Goal: Transaction & Acquisition: Purchase product/service

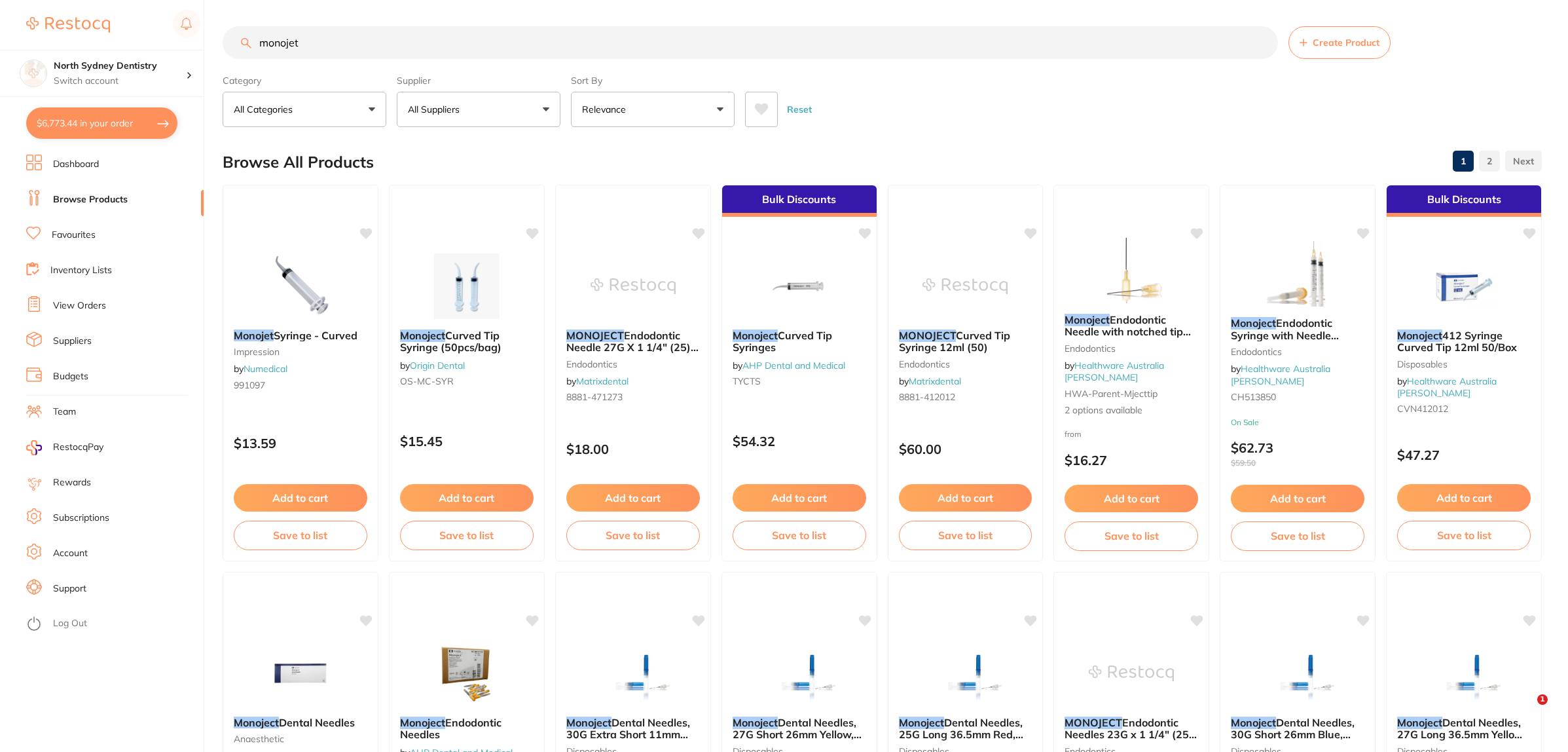
scroll to position [4, 0]
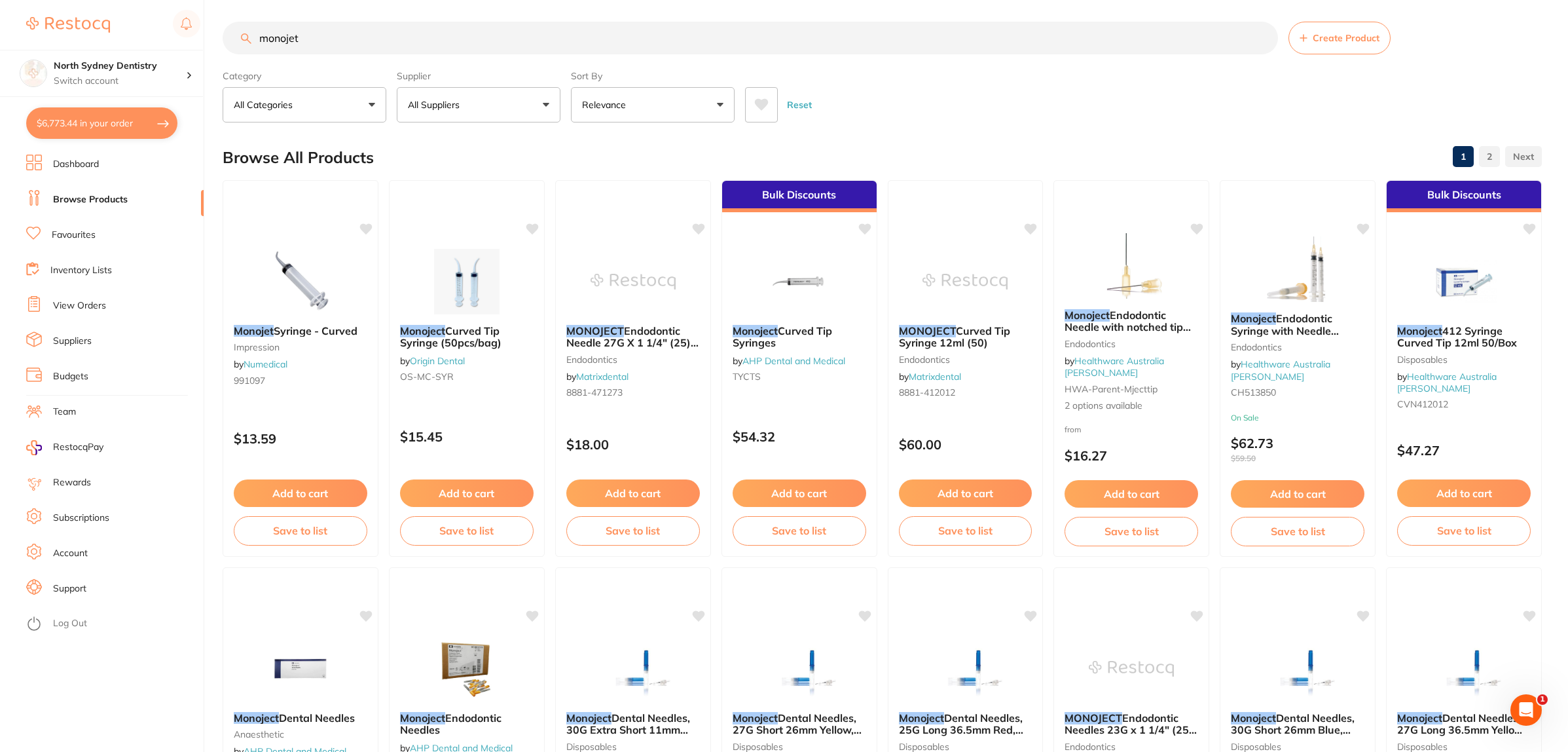
click at [215, 40] on div "$6,773.44 North Sydney Dentistry Switch account North Sydney Dentistry $6,773.4…" at bounding box center [784, 371] width 1568 height 752
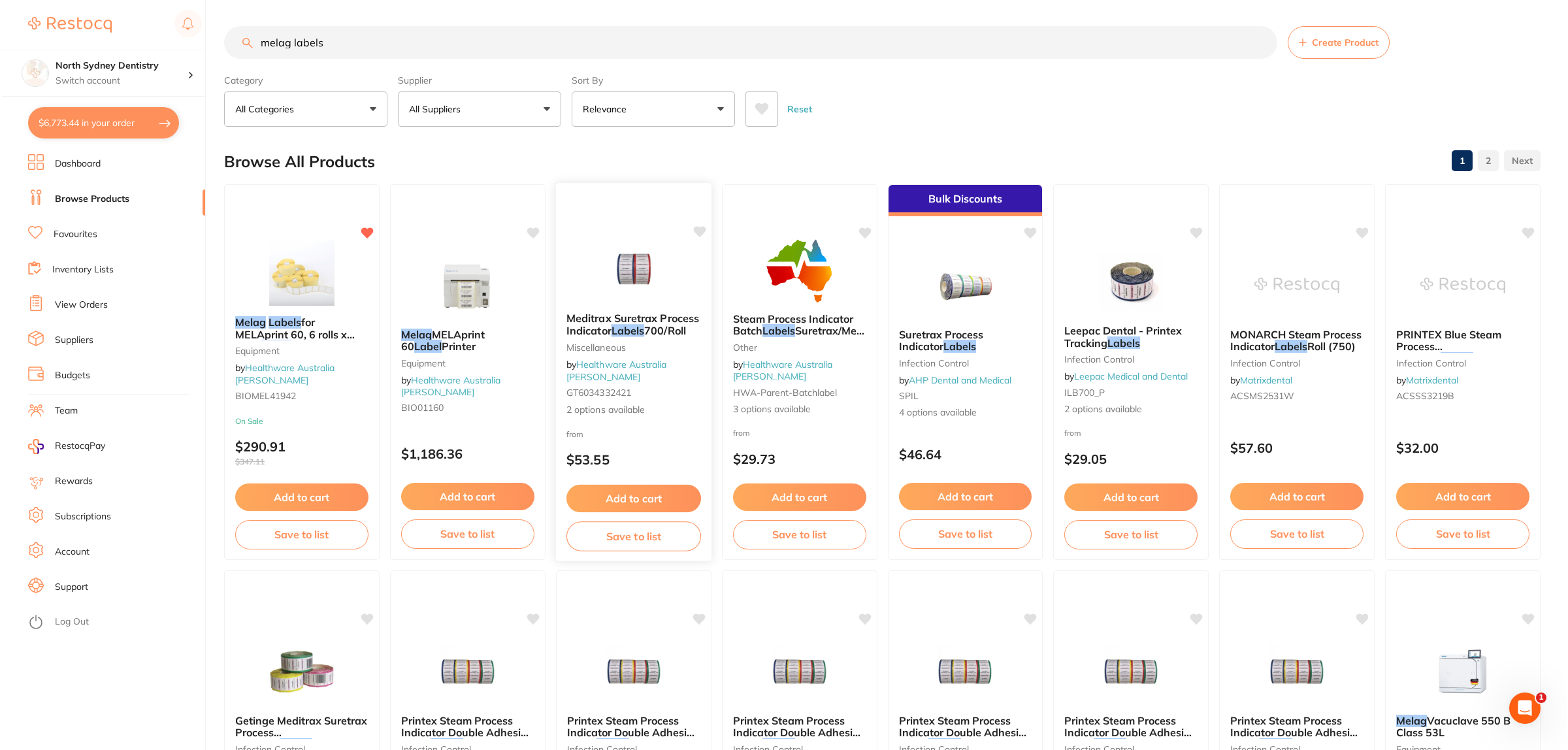
scroll to position [0, 0]
click at [470, 106] on button "All Suppliers" at bounding box center [477, 109] width 164 height 35
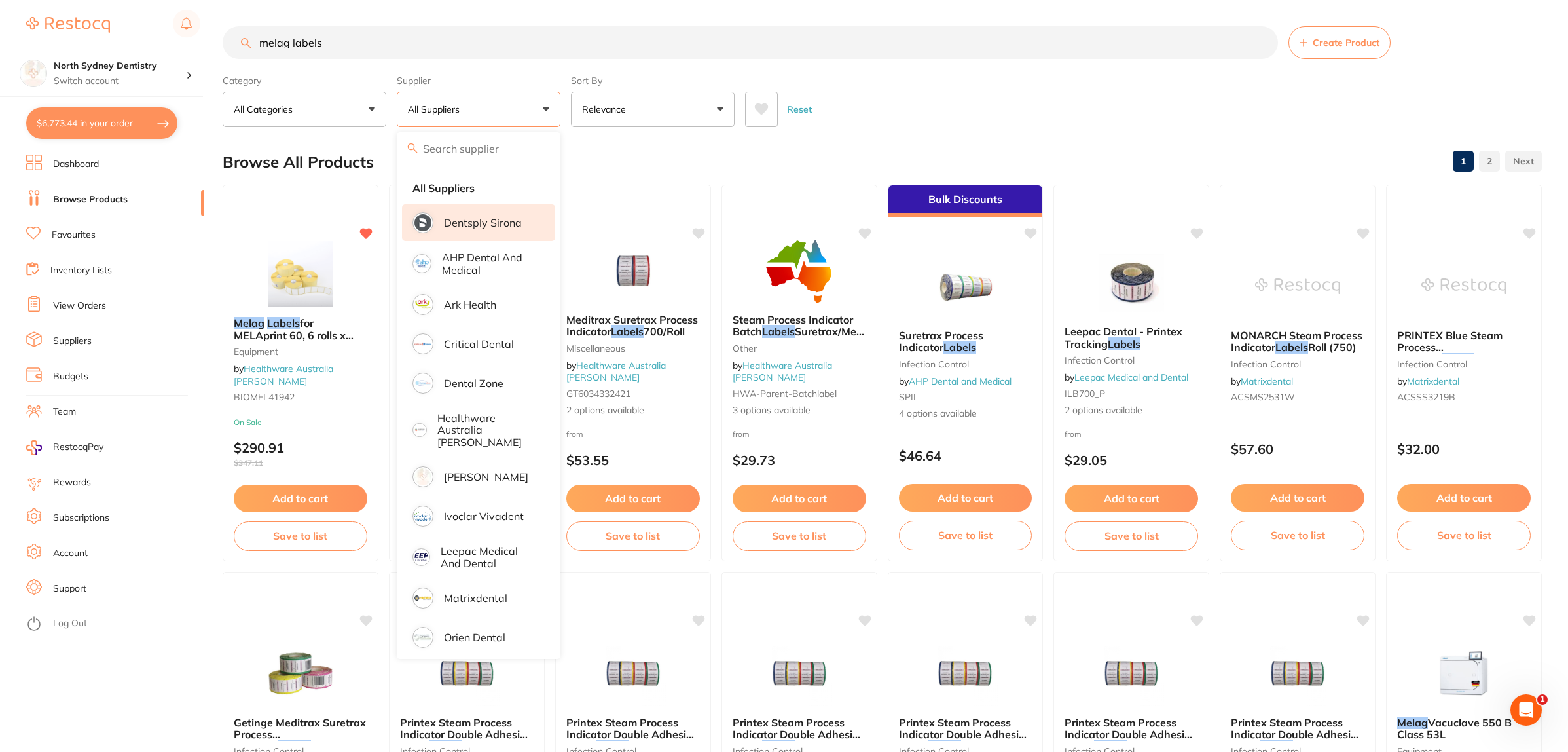
click at [489, 221] on p "Dentsply Sirona" at bounding box center [483, 223] width 78 height 12
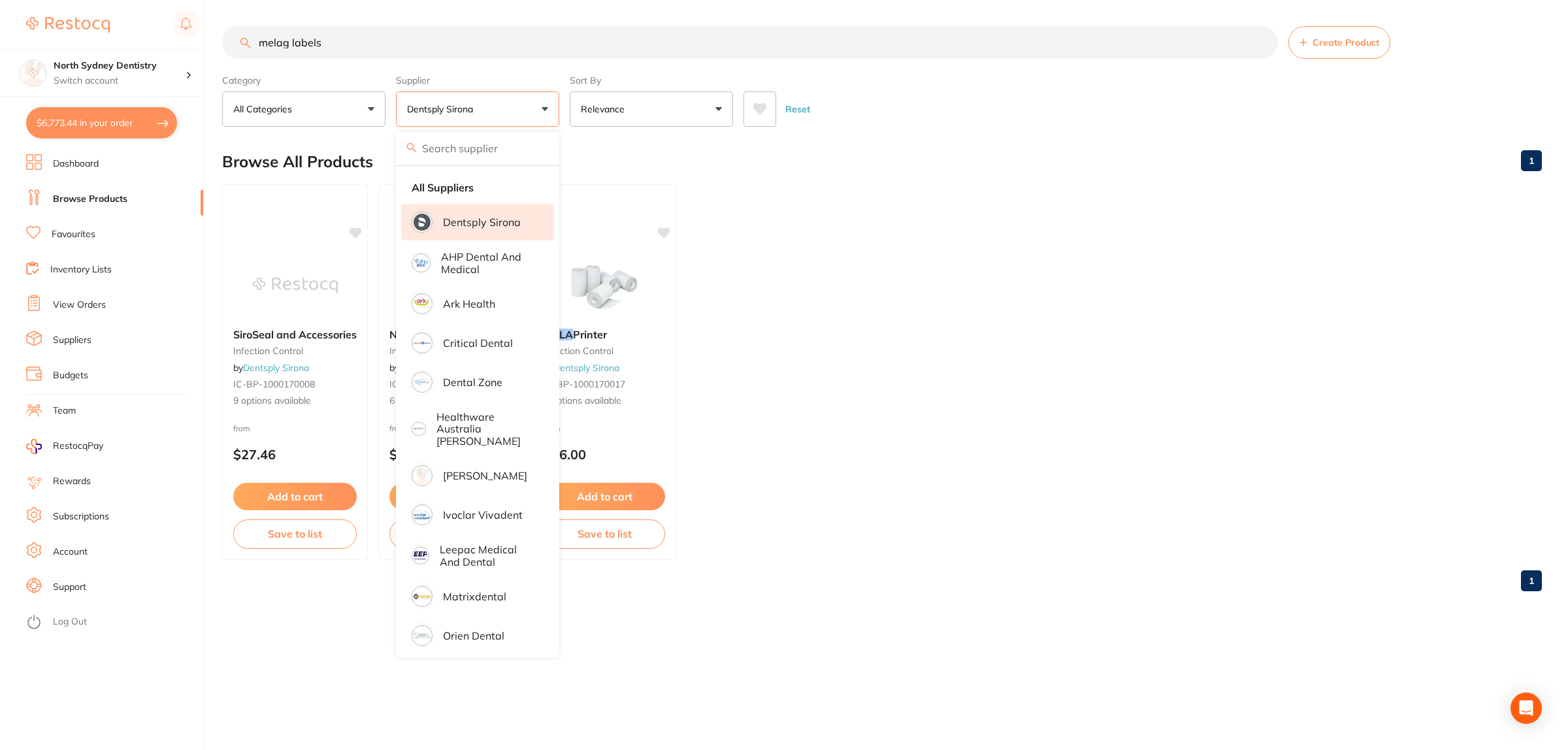
click at [972, 364] on ul "SiroSeal and Accessories infection control by Dentsply Sirona IC-BP-1000170008 …" at bounding box center [882, 372] width 1320 height 375
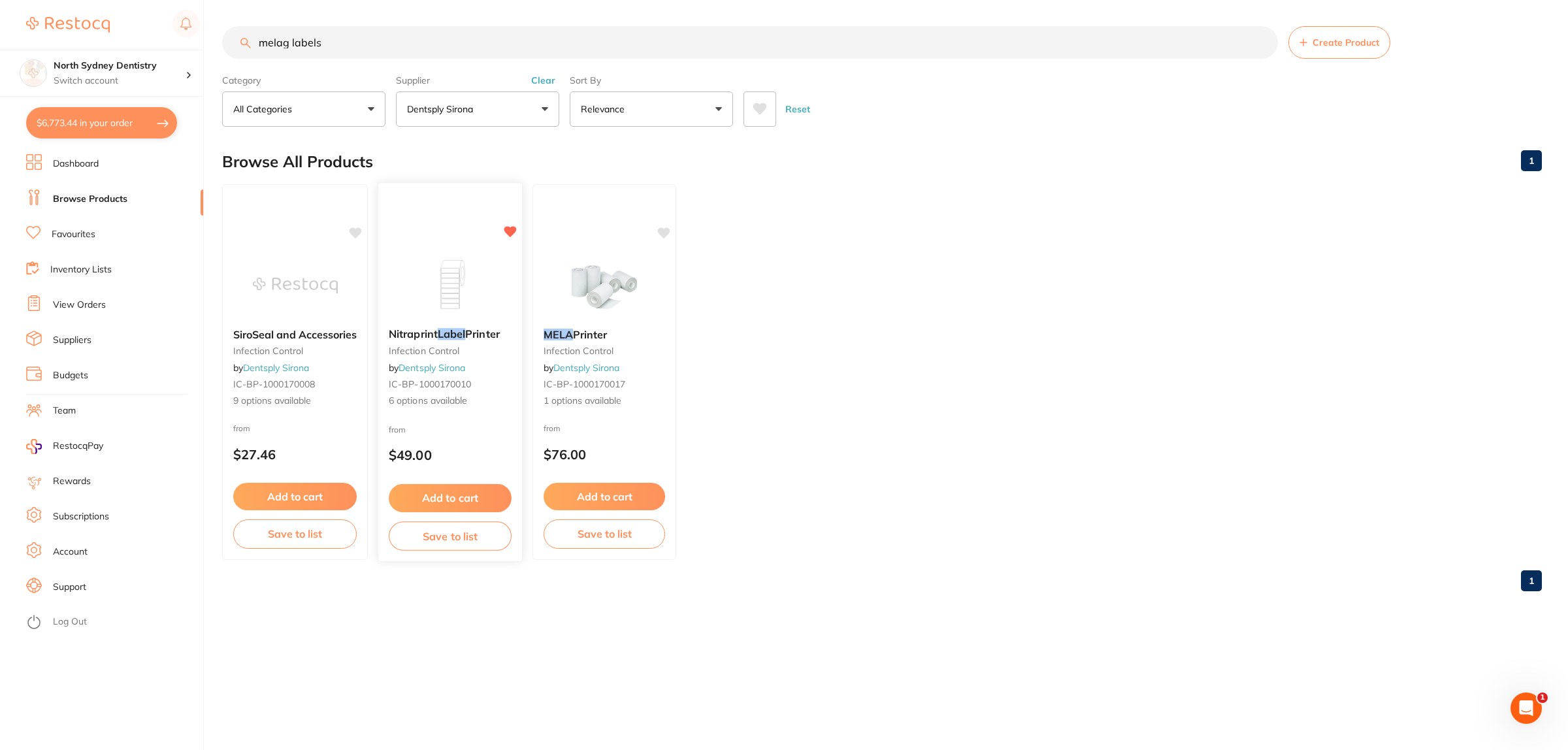
click at [409, 268] on img at bounding box center [450, 284] width 86 height 66
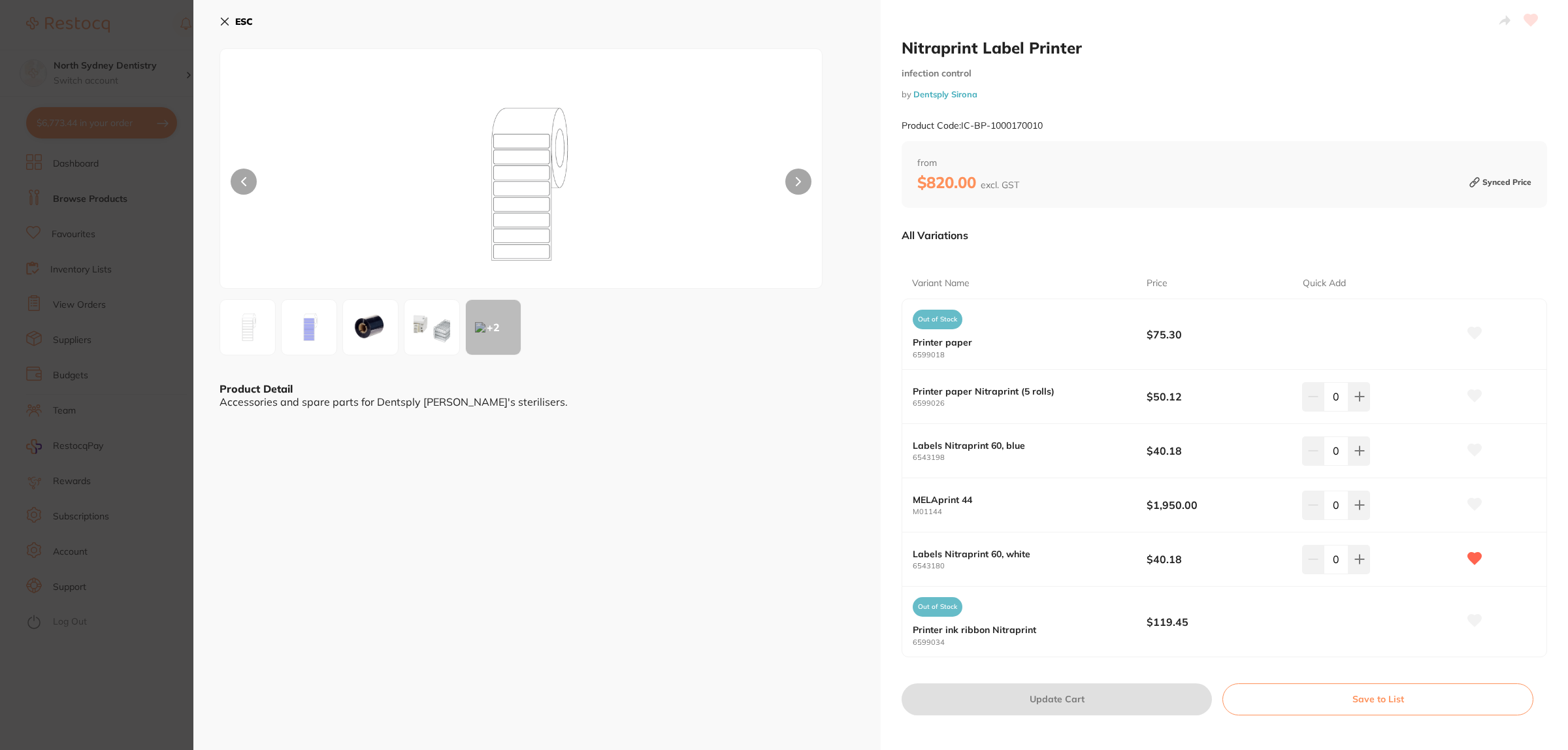
click at [367, 326] on img at bounding box center [370, 327] width 47 height 47
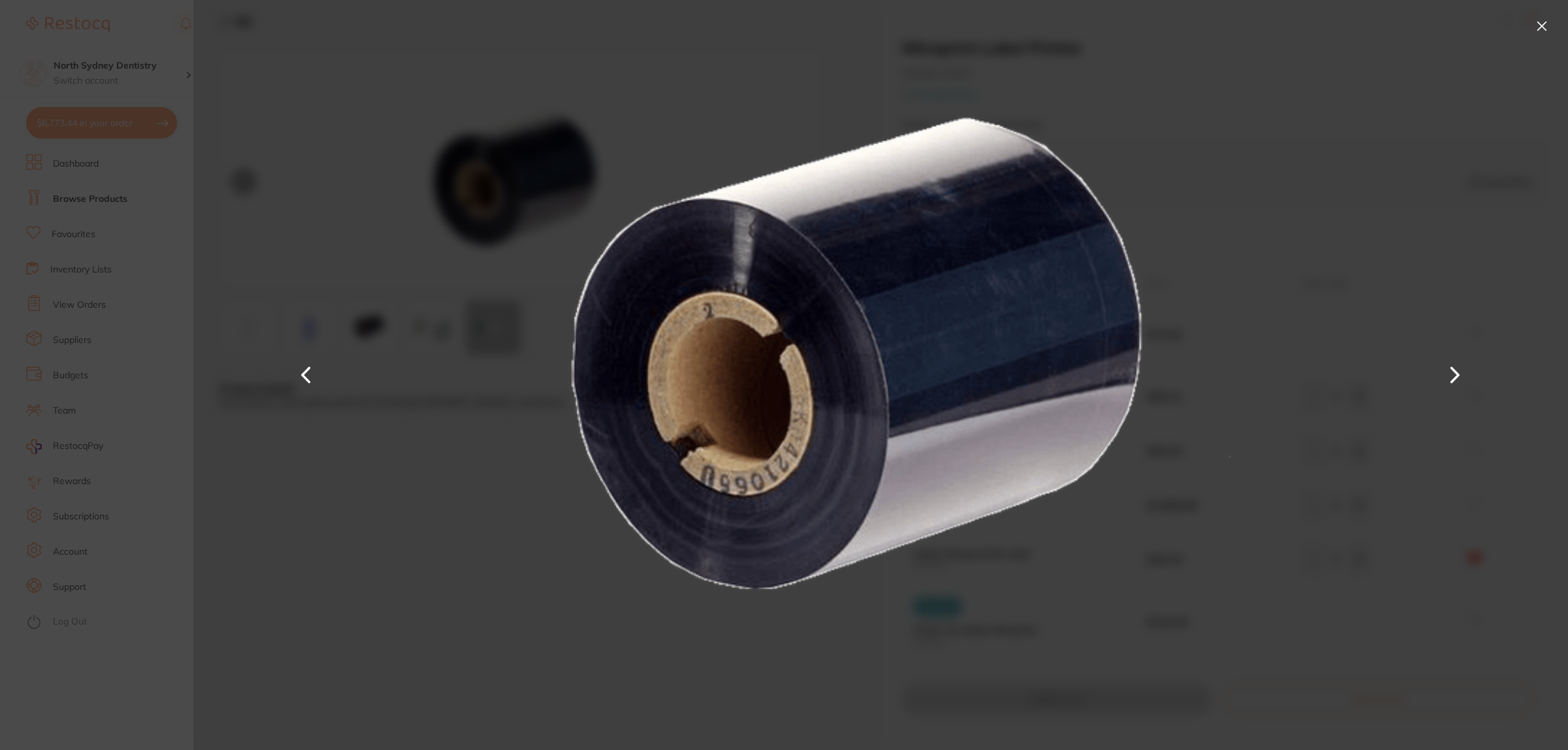
click at [111, 314] on section "Nitraprint Label Printer infection control by Dentsply Sirona Product Code: IC-…" at bounding box center [784, 375] width 1568 height 750
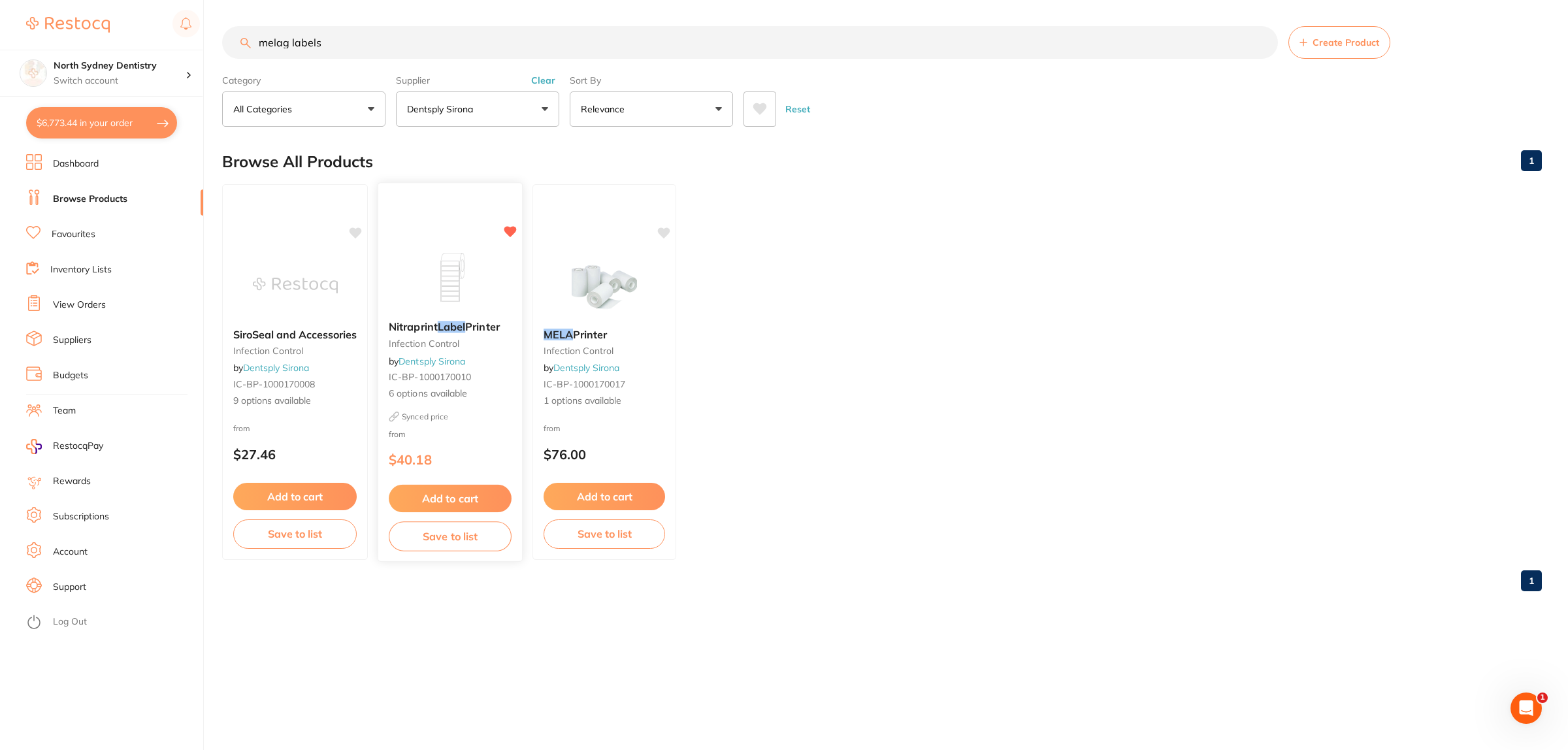
click at [446, 291] on img at bounding box center [450, 277] width 86 height 66
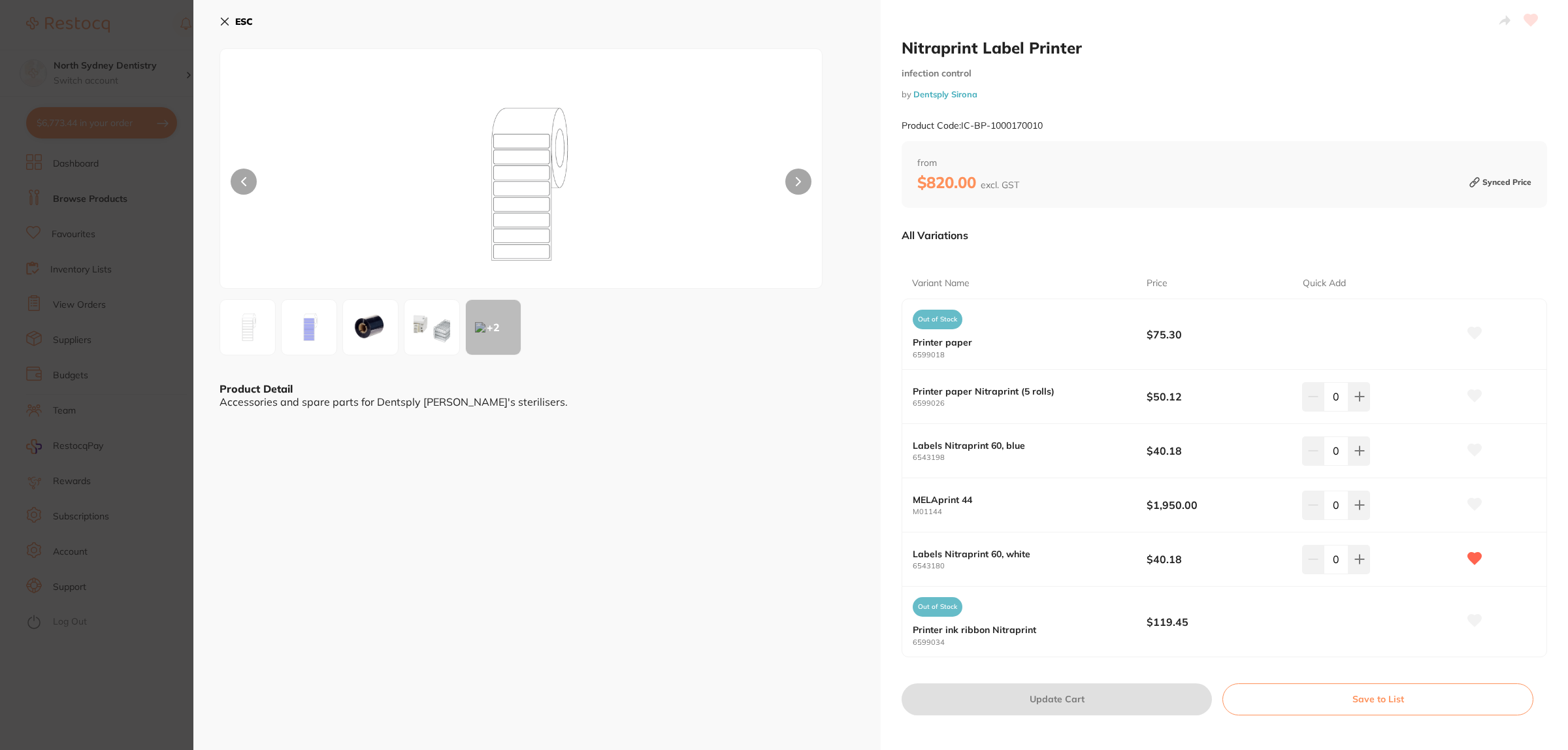
click at [149, 306] on section "Nitraprint Label Printer infection control by Dentsply Sirona Product Code: IC-…" at bounding box center [784, 375] width 1568 height 750
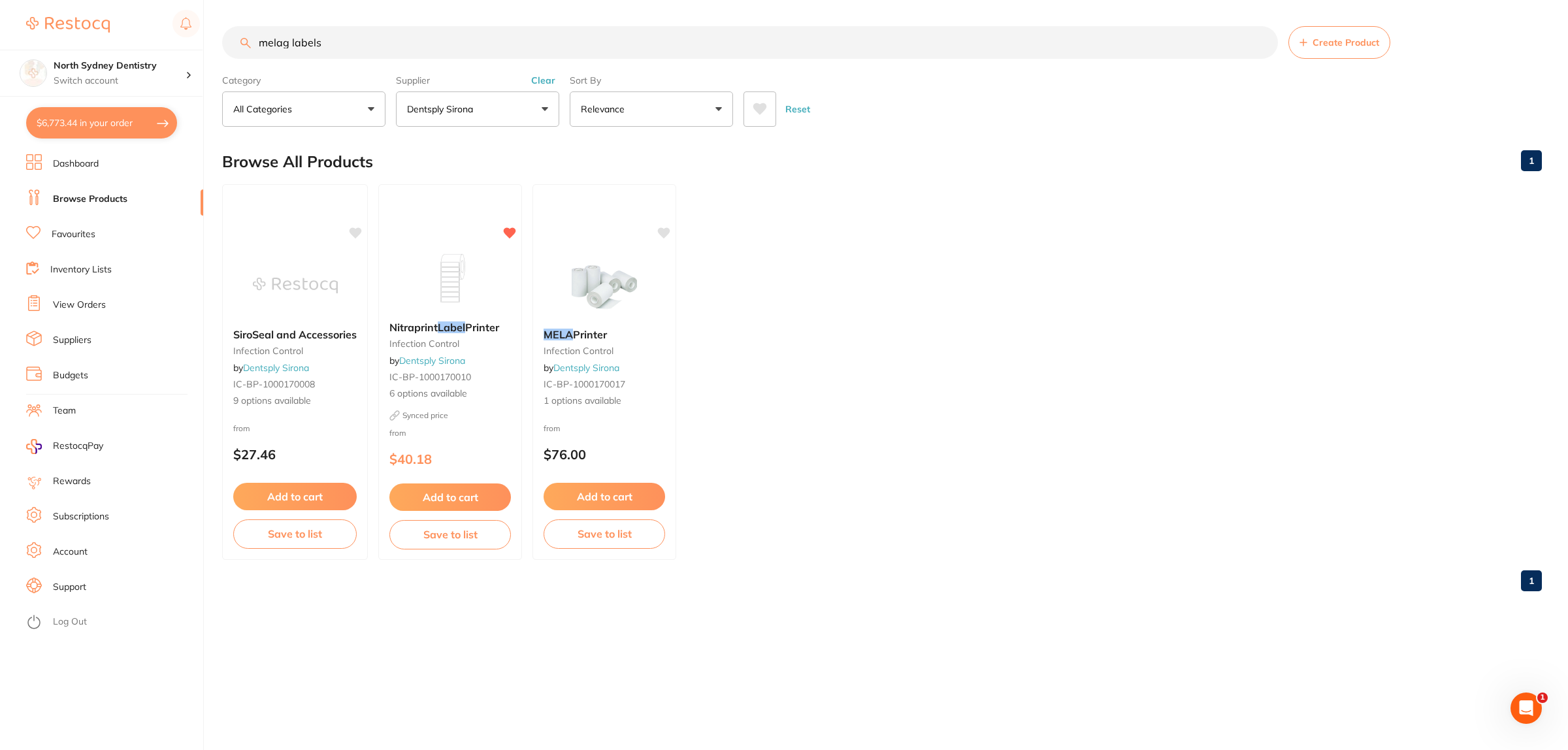
click at [397, 41] on input "melag labels" at bounding box center [750, 43] width 1056 height 33
drag, startPoint x: 397, startPoint y: 41, endPoint x: 266, endPoint y: 54, distance: 131.6
click at [266, 54] on input "melag labels" at bounding box center [750, 43] width 1056 height 33
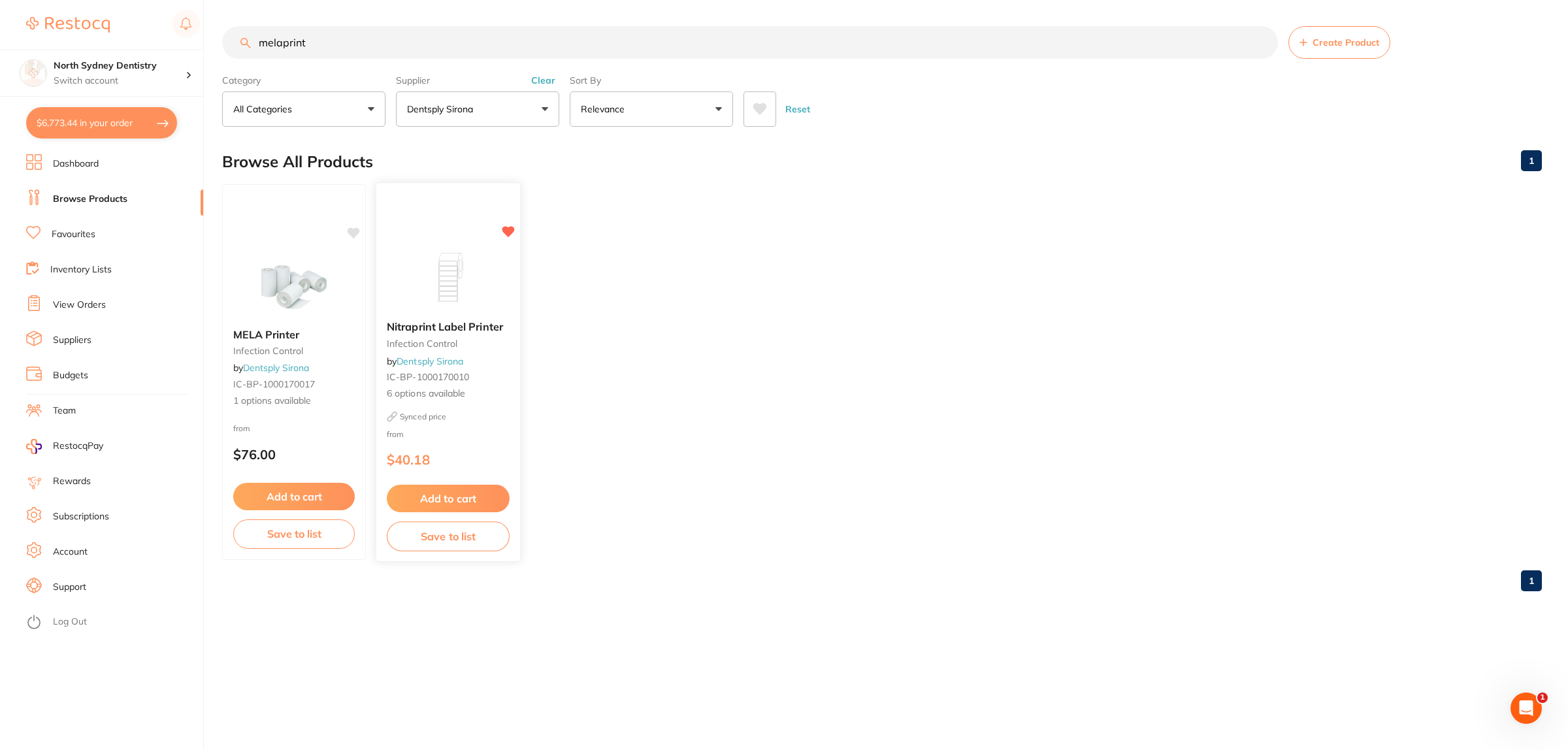
click at [436, 235] on div "Nitraprint Label Printer infection control by Dentsply Sirona IC-BP-1000170010 …" at bounding box center [448, 372] width 145 height 380
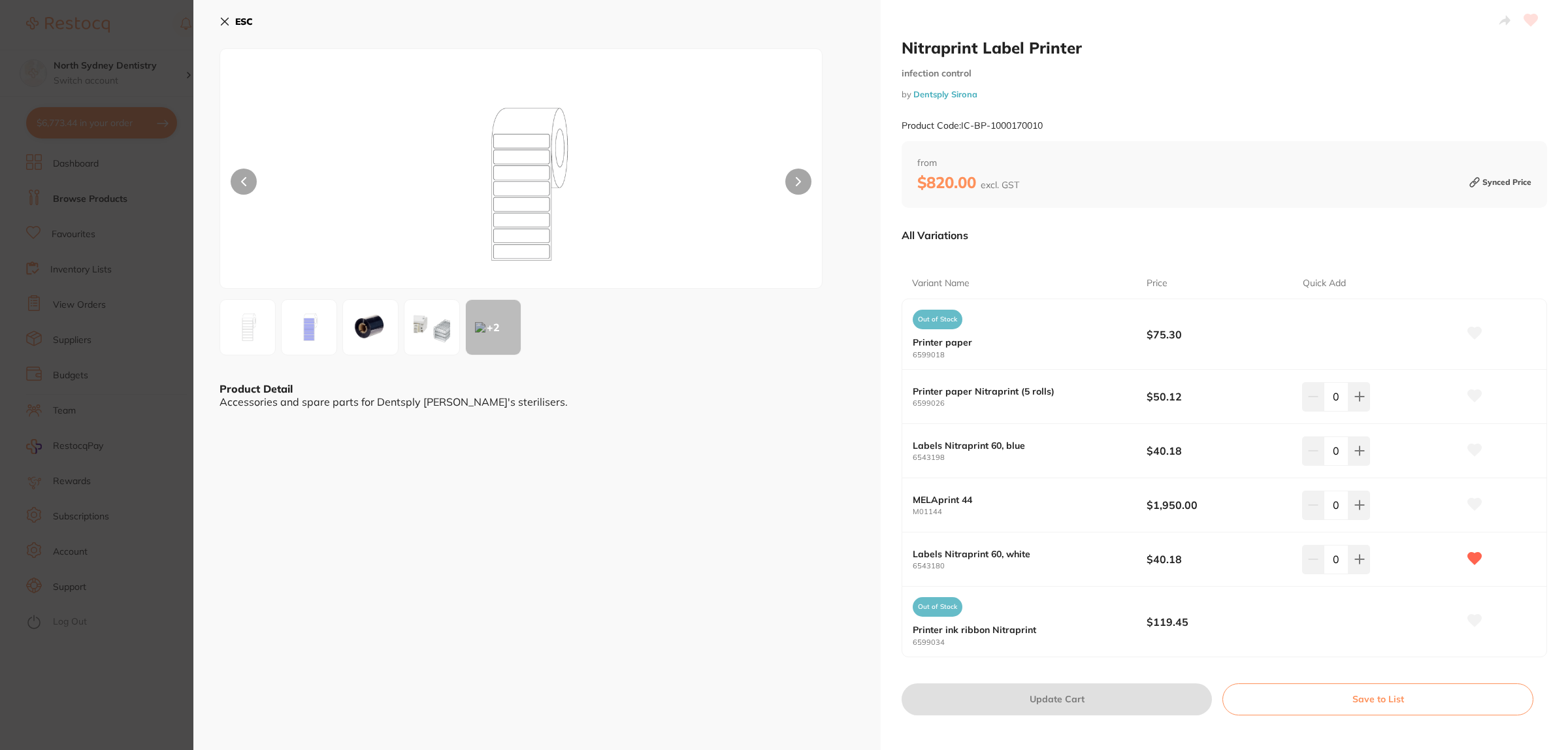
scroll to position [81, 0]
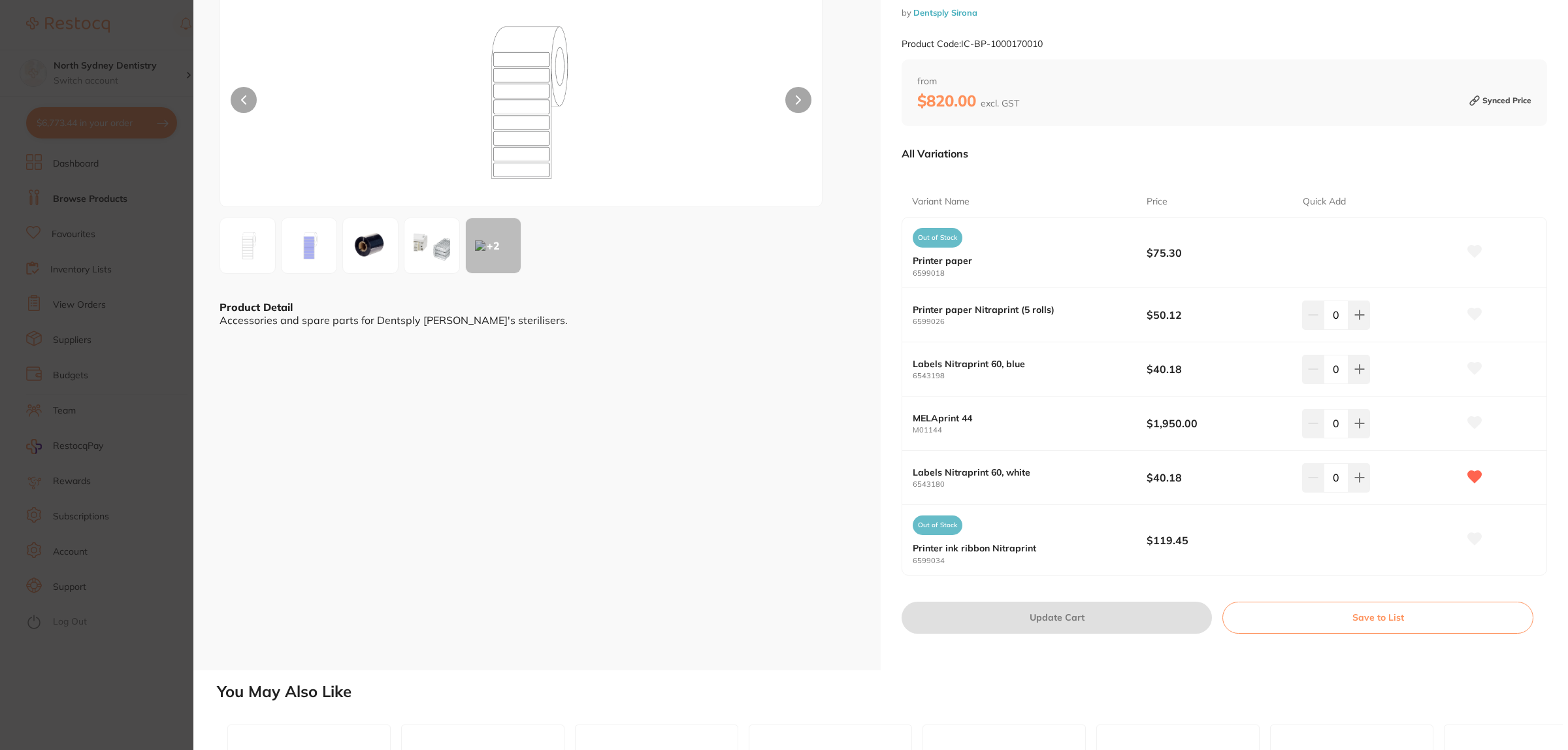
click at [164, 318] on section "Nitraprint Label Printer infection control by Dentsply Sirona Product Code: IC-…" at bounding box center [784, 375] width 1568 height 750
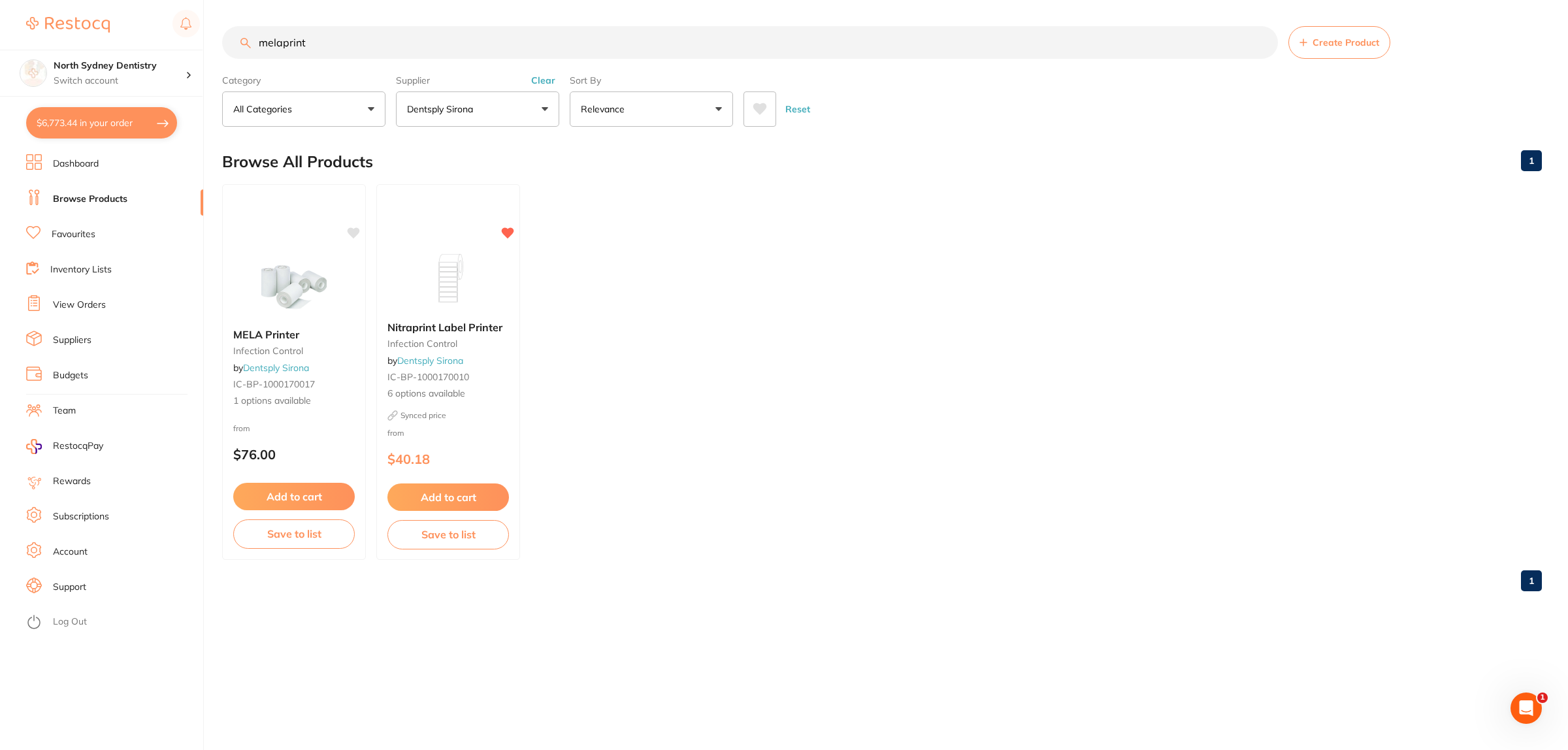
click at [346, 45] on input "melaprint" at bounding box center [750, 43] width 1056 height 33
drag, startPoint x: 346, startPoint y: 45, endPoint x: 197, endPoint y: 59, distance: 149.7
click at [197, 59] on div "$6,773.44 [GEOGRAPHIC_DATA] Dentistry Switch account [GEOGRAPHIC_DATA] Dentistr…" at bounding box center [784, 375] width 1568 height 750
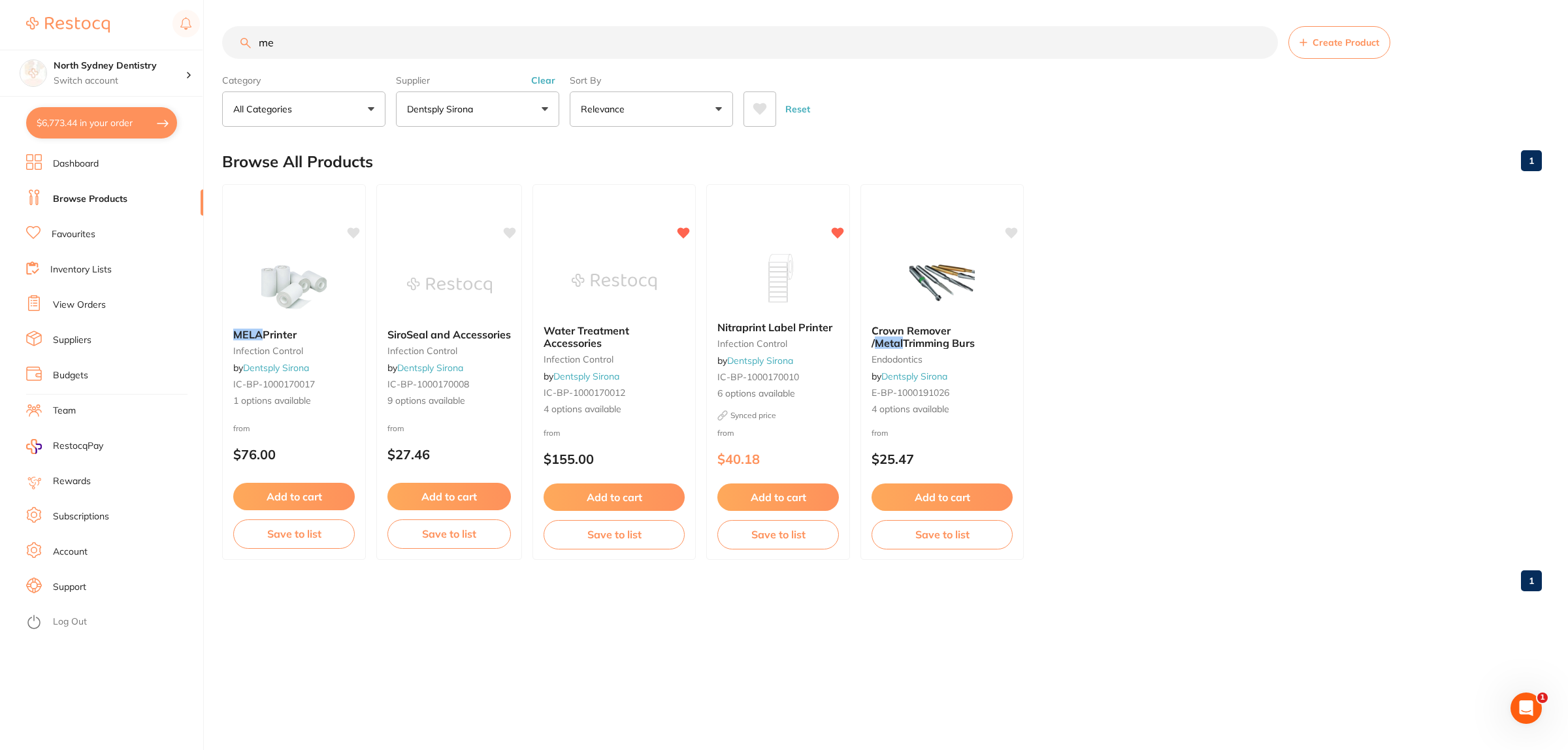
type input "m"
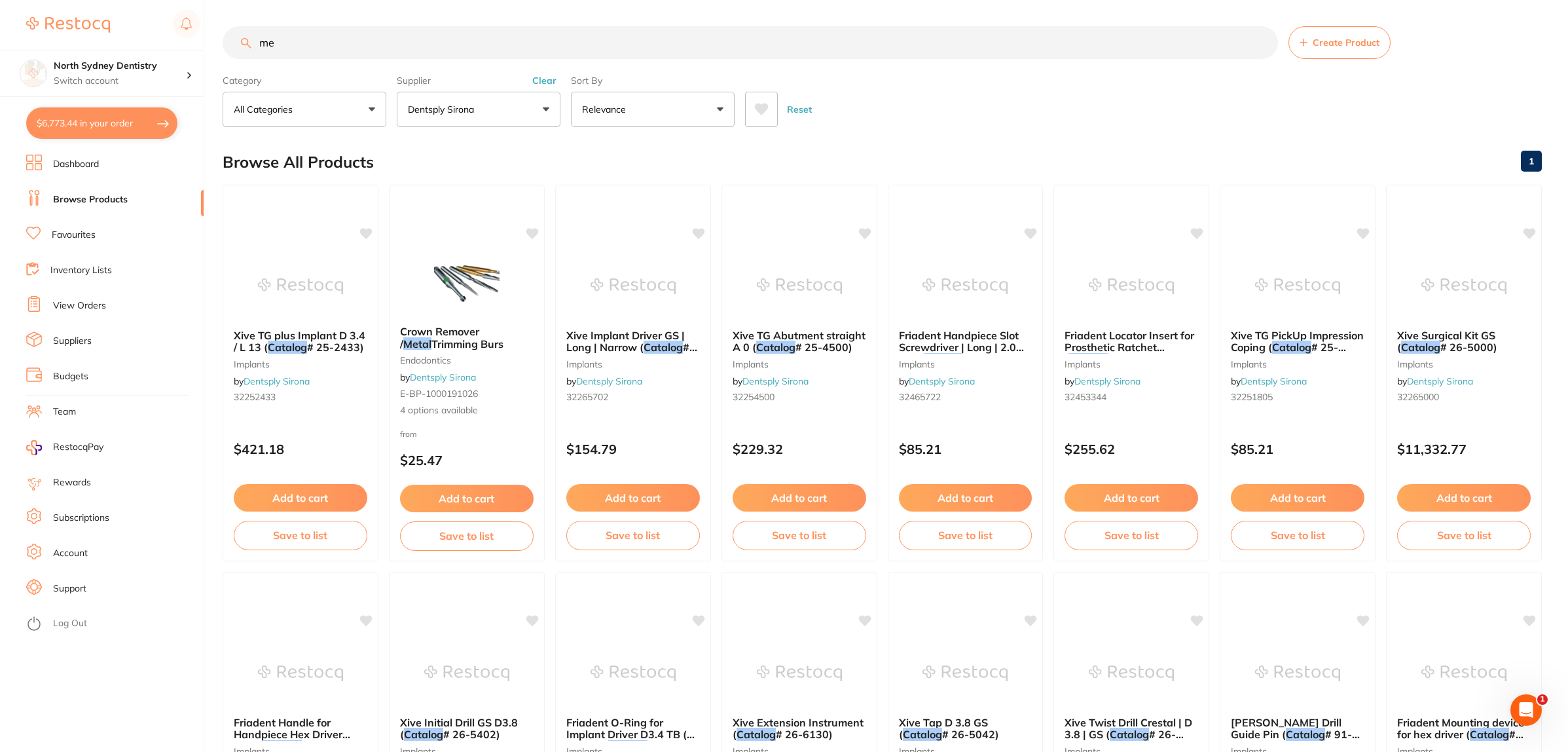
type input "m"
type input "metalog"
drag, startPoint x: 315, startPoint y: 44, endPoint x: 182, endPoint y: 51, distance: 133.2
click at [183, 51] on div "$6,773.44 North Sydney Dentistry Switch account North Sydney Dentistry $6,773.4…" at bounding box center [784, 376] width 1568 height 752
type input "m"
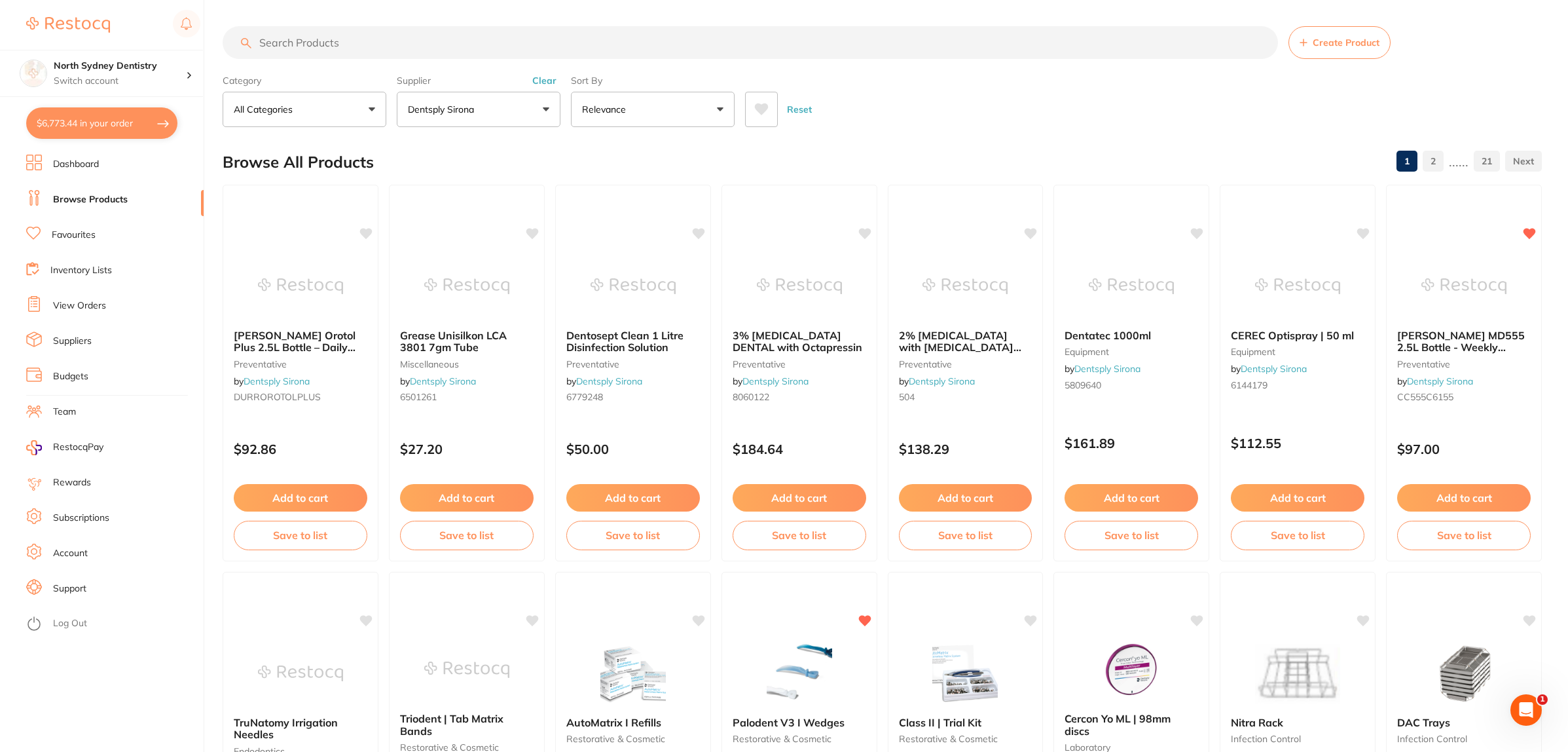
click at [374, 40] on input "search" at bounding box center [750, 43] width 1055 height 33
type input "m"
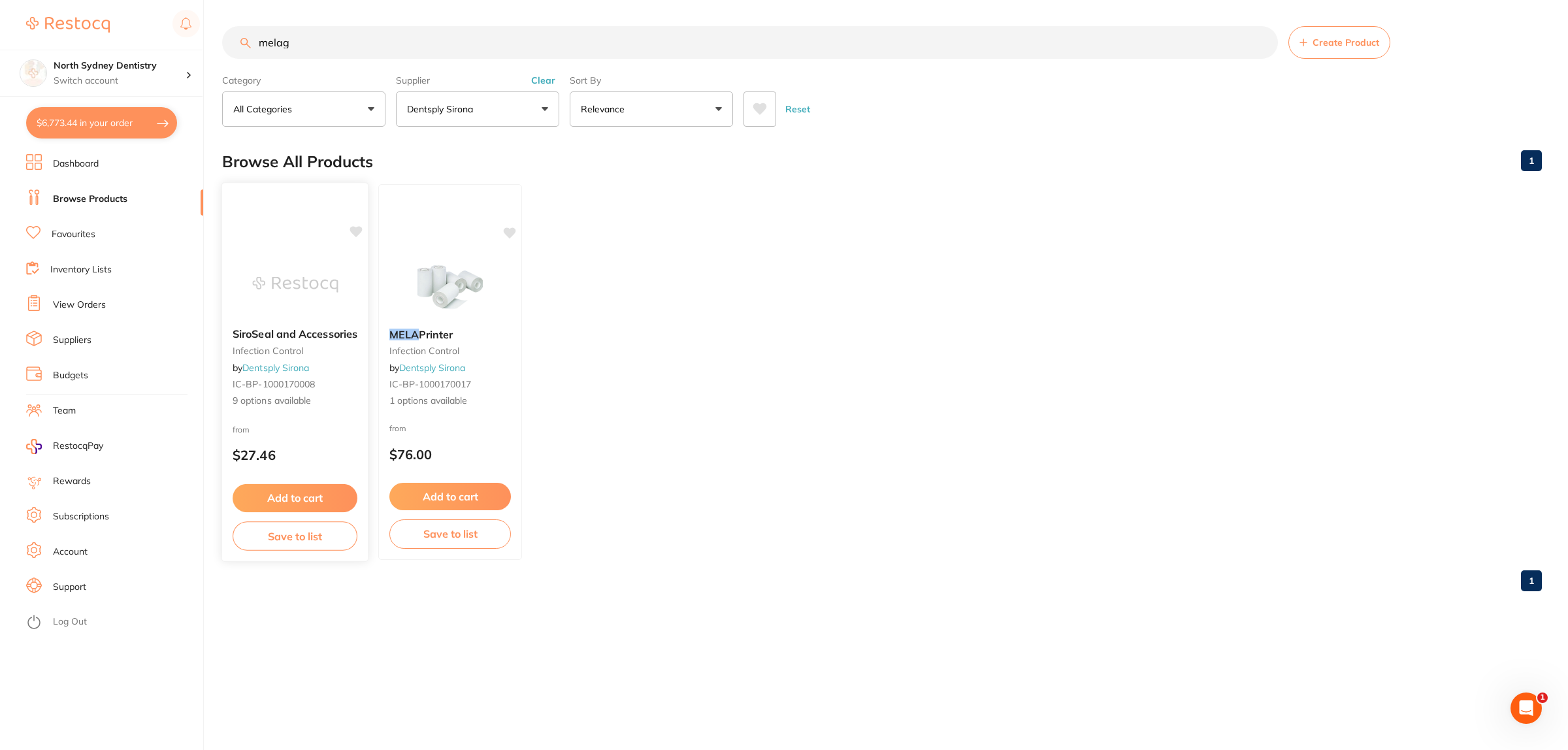
click at [306, 256] on img at bounding box center [295, 284] width 86 height 66
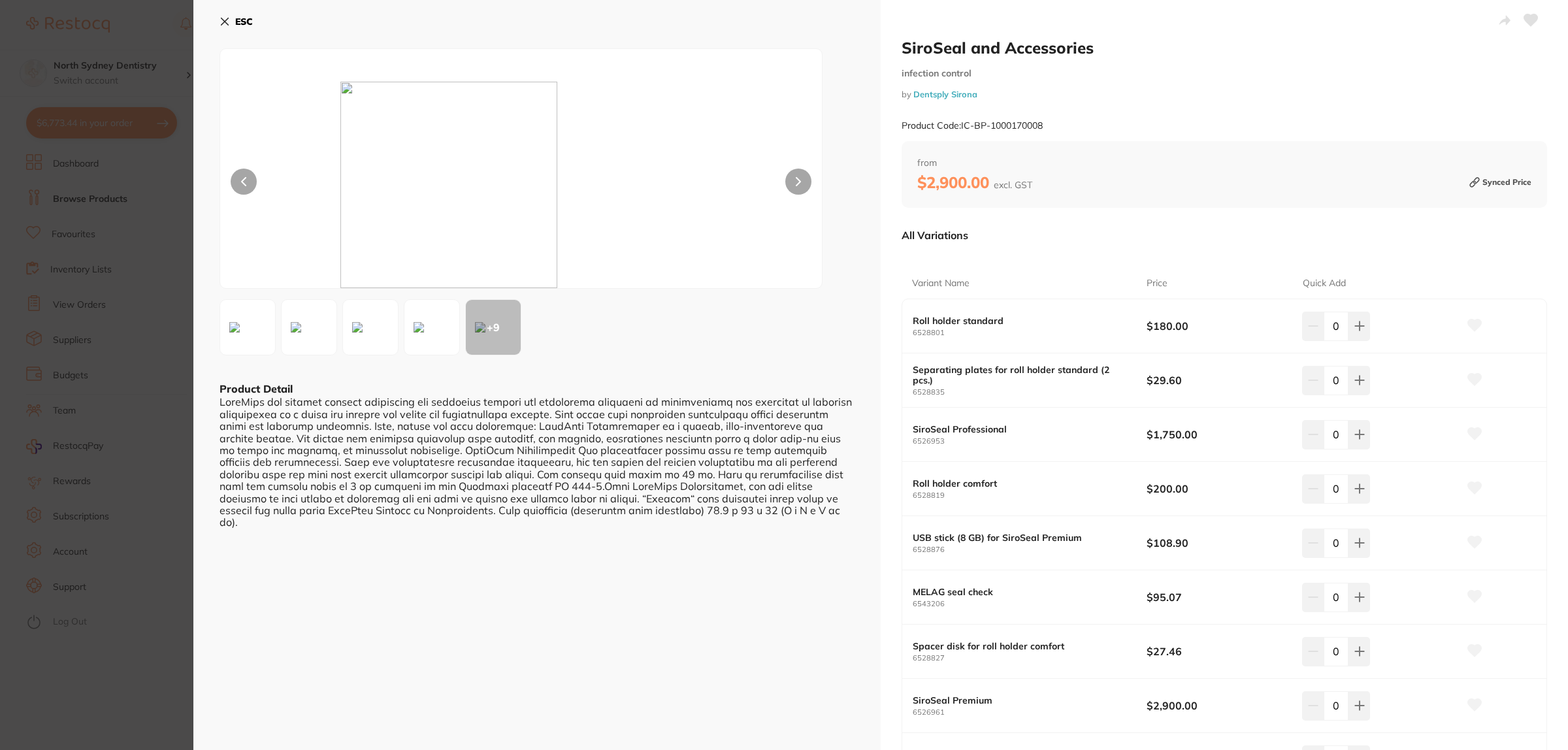
scroll to position [81, 0]
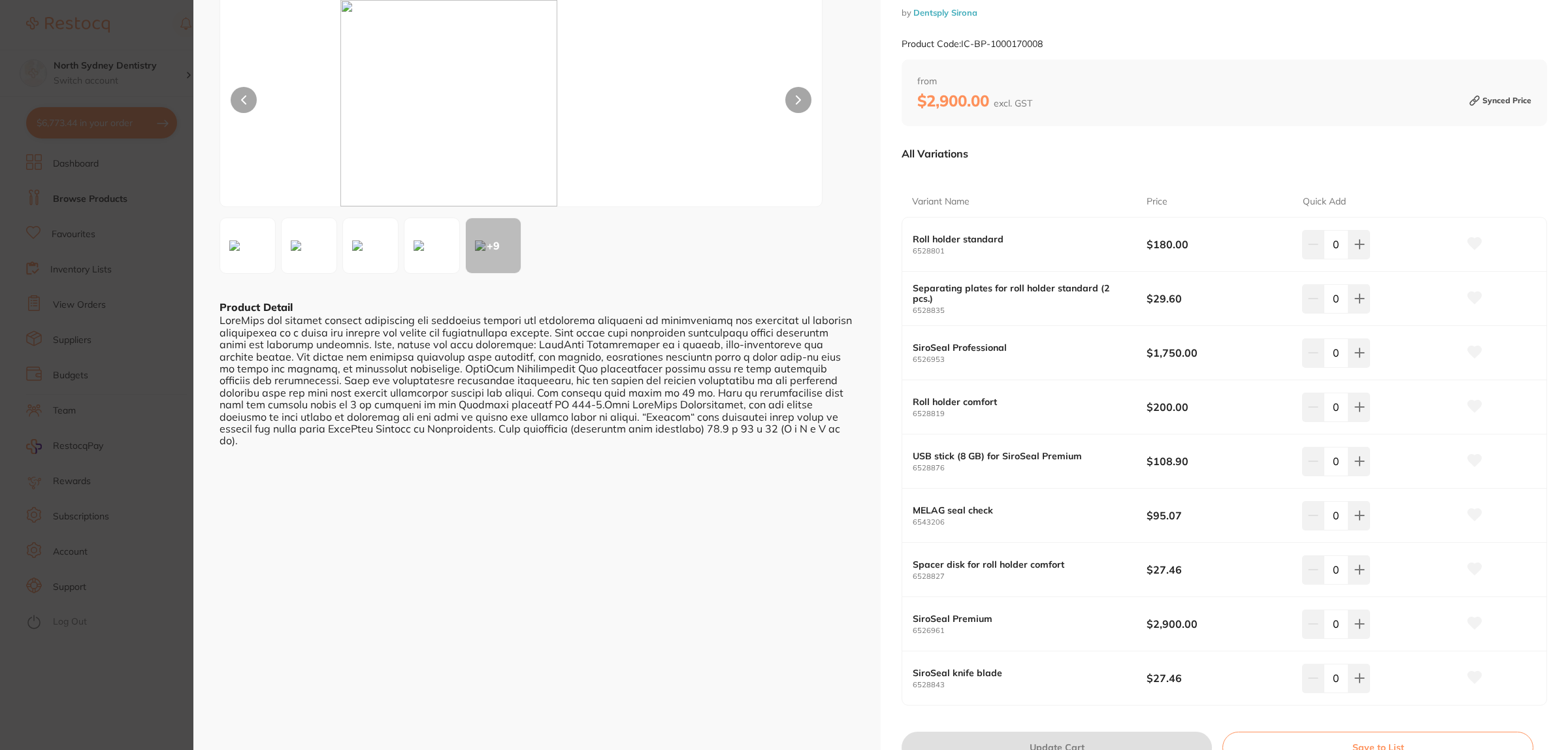
click at [135, 380] on section "SiroSeal and Accessories infection control by Dentsply Sirona Product Code: IC-…" at bounding box center [784, 375] width 1568 height 750
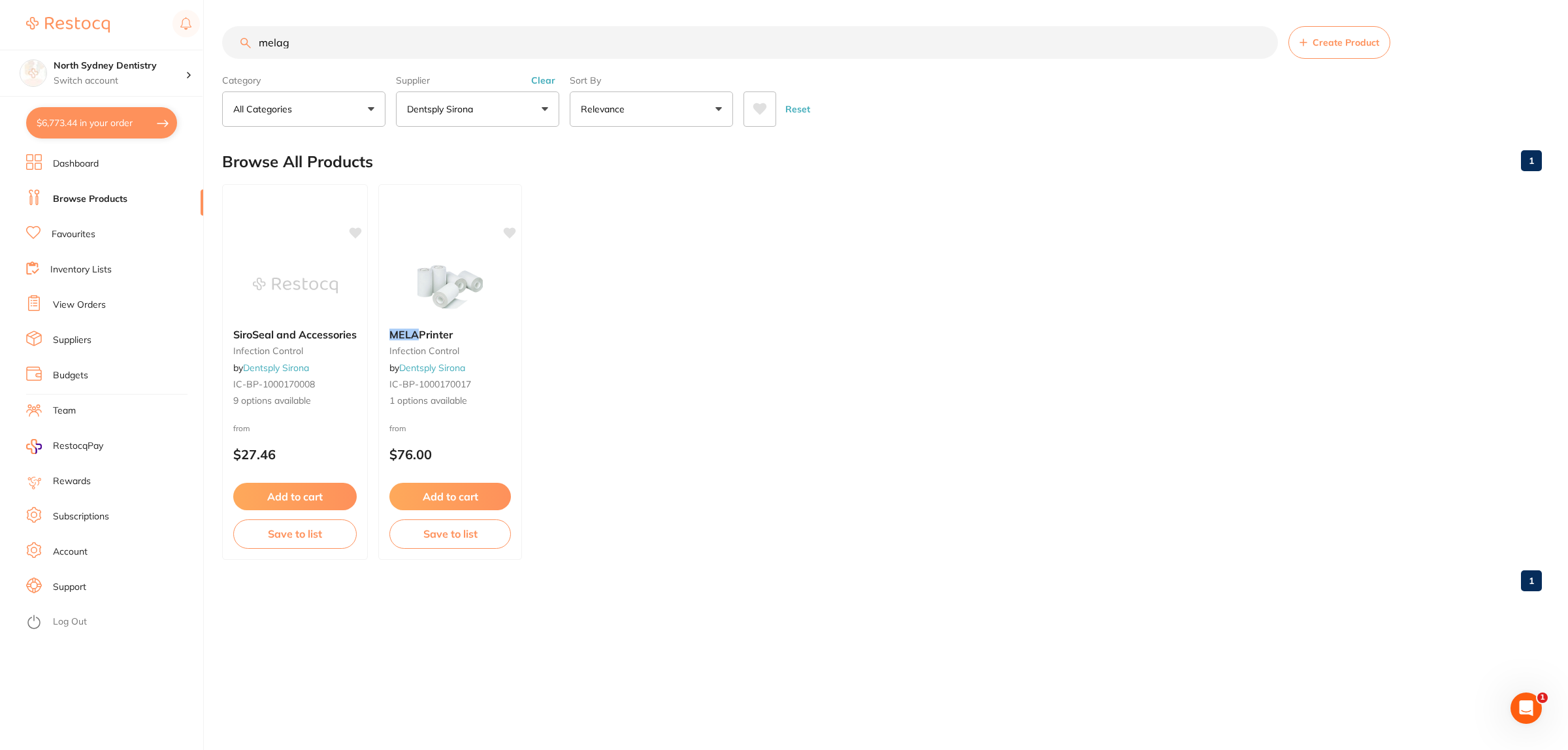
click at [446, 296] on img at bounding box center [450, 285] width 85 height 65
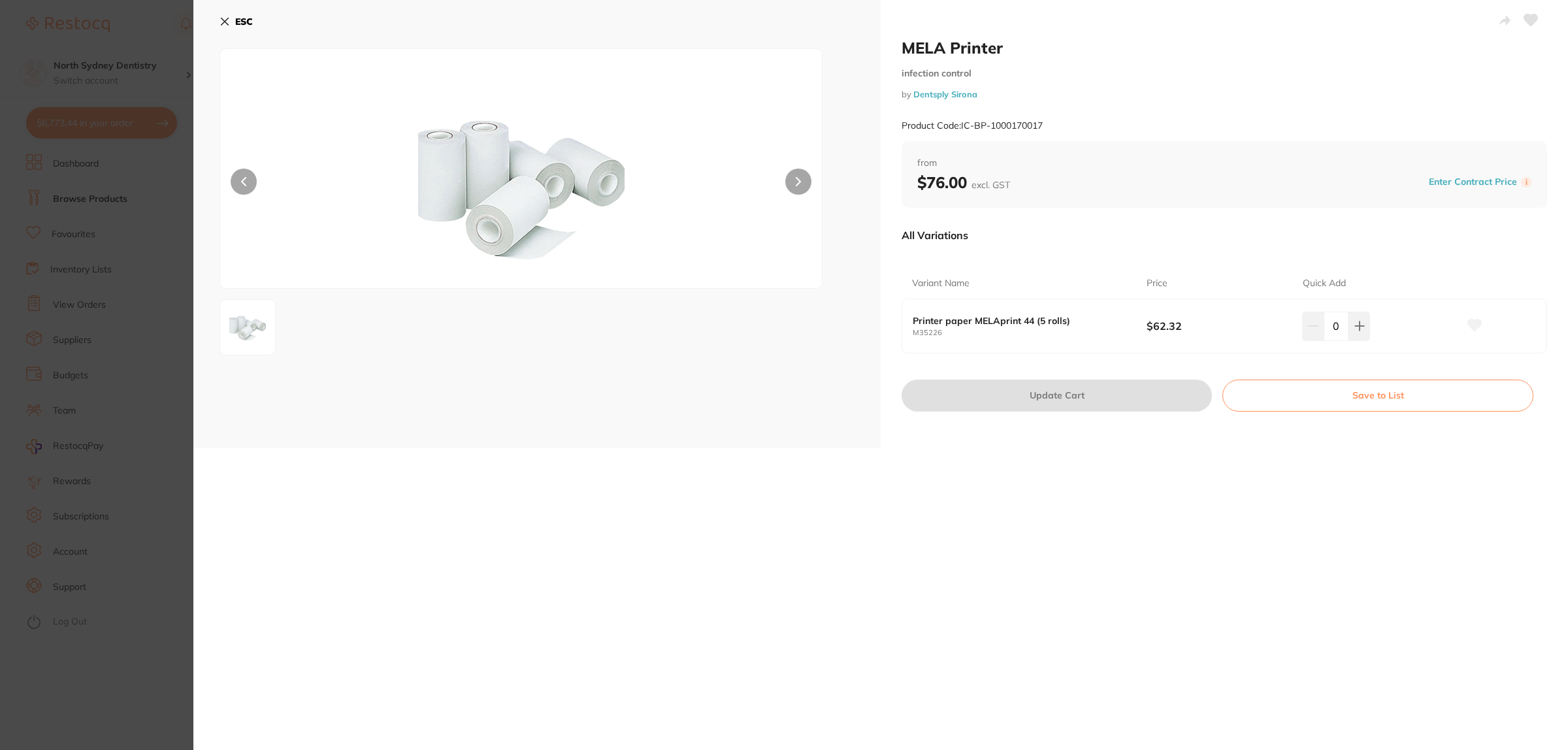
click at [133, 317] on section "MELA Printer infection control by Dentsply Sirona Product Code: IC-BP-100017001…" at bounding box center [784, 375] width 1568 height 750
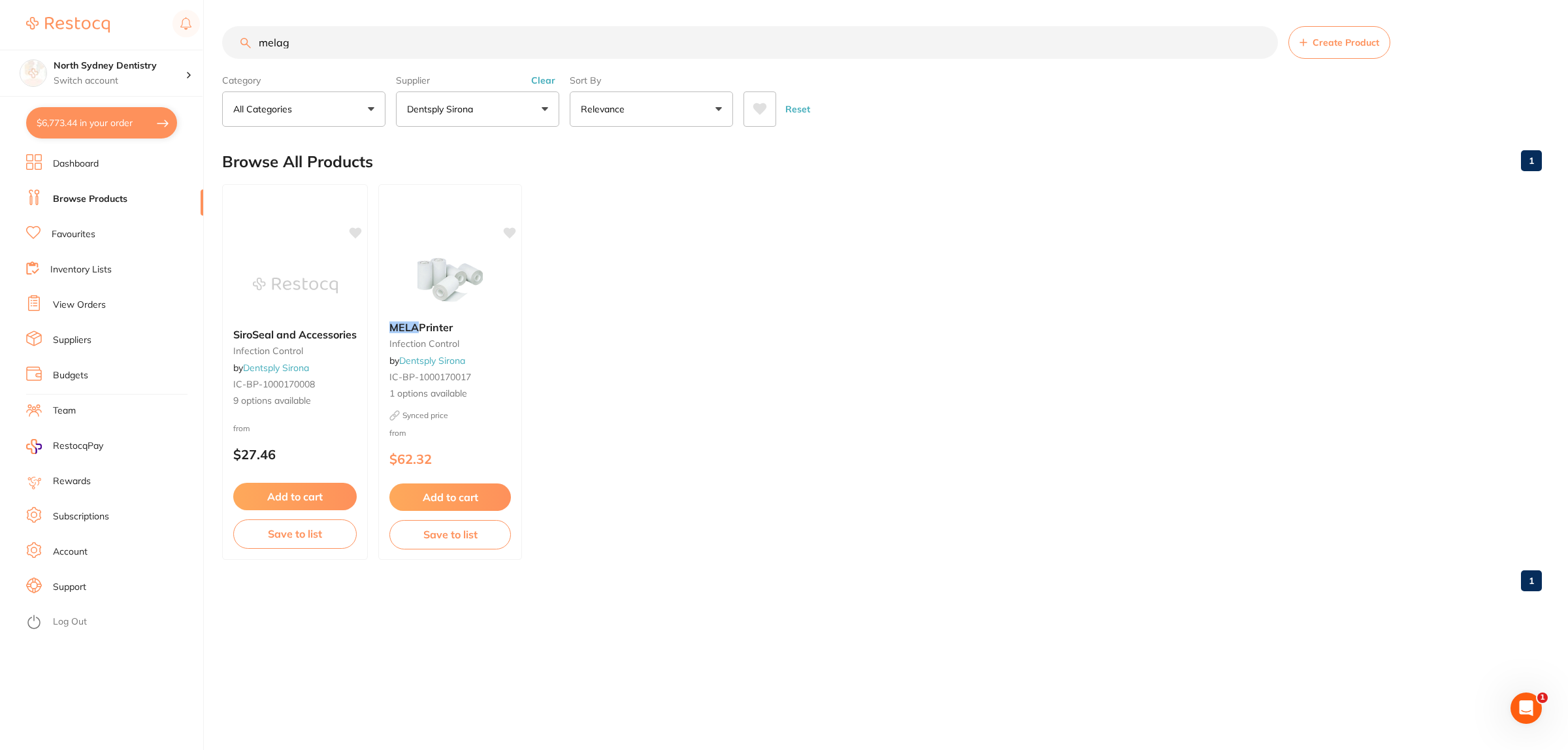
click at [337, 33] on input "melag" at bounding box center [750, 43] width 1056 height 33
drag, startPoint x: 337, startPoint y: 33, endPoint x: 323, endPoint y: 37, distance: 14.6
click at [323, 37] on input "melag" at bounding box center [750, 43] width 1056 height 33
type input "m"
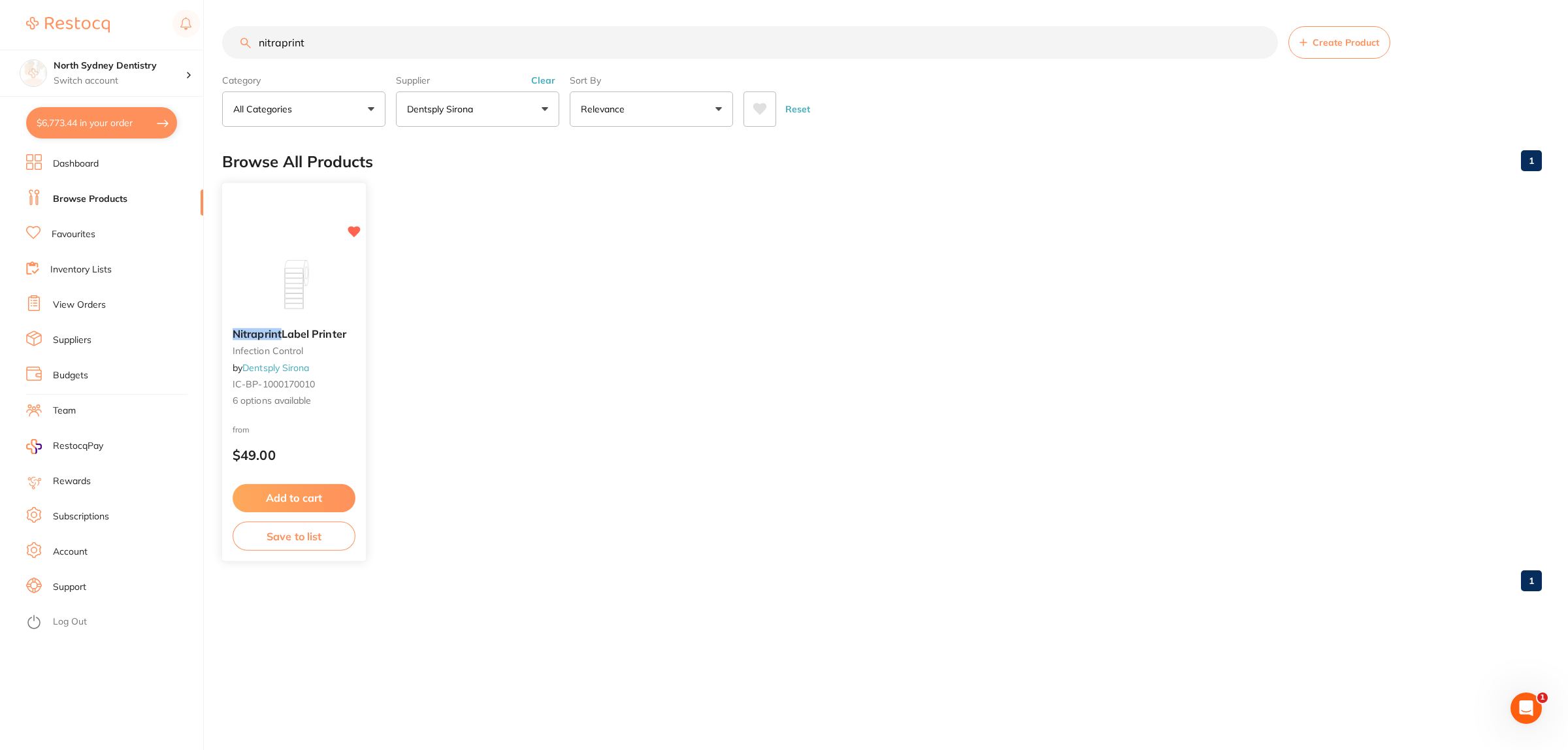
type input "nitraprint"
click at [294, 265] on img at bounding box center [293, 284] width 86 height 66
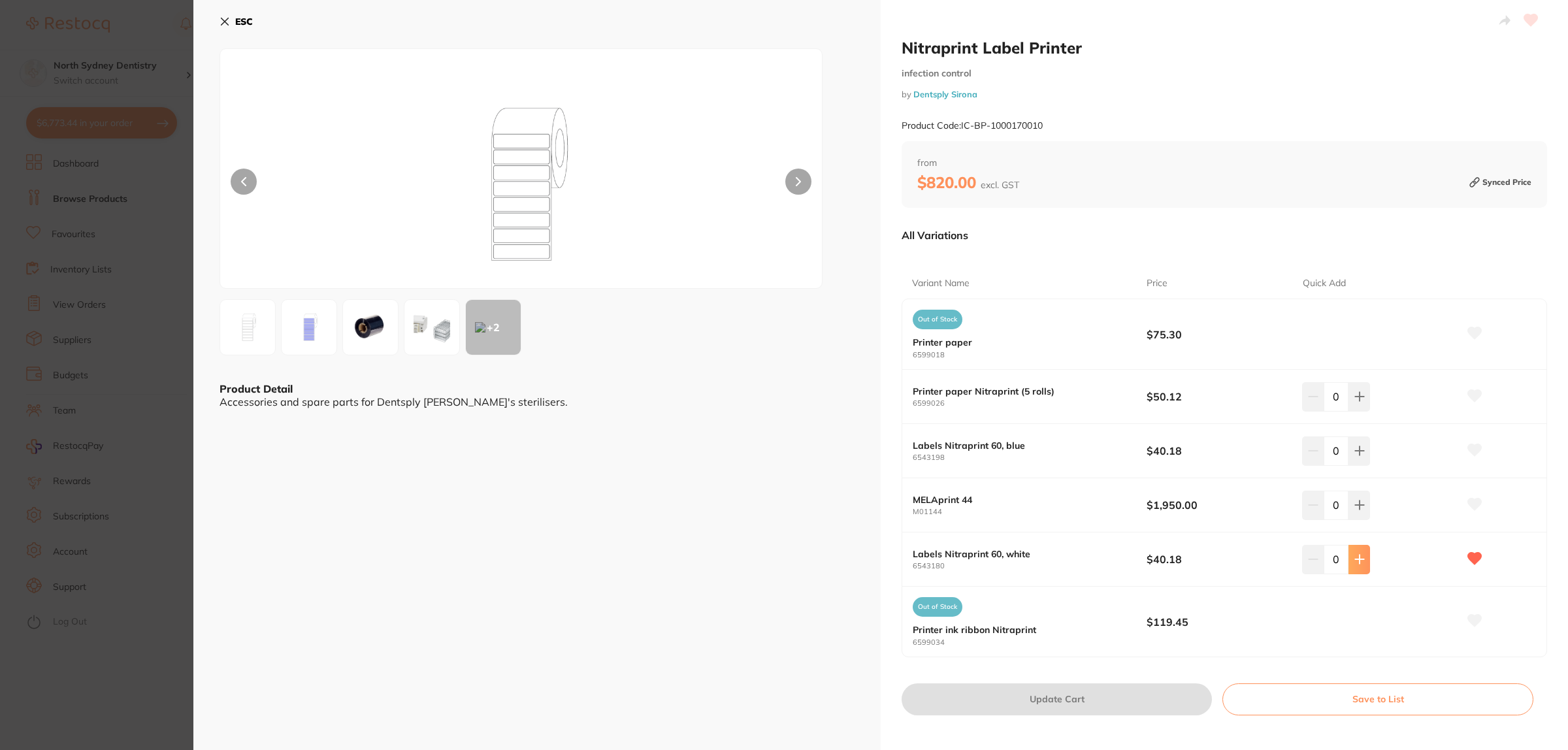
click at [1364, 562] on button at bounding box center [1359, 559] width 21 height 29
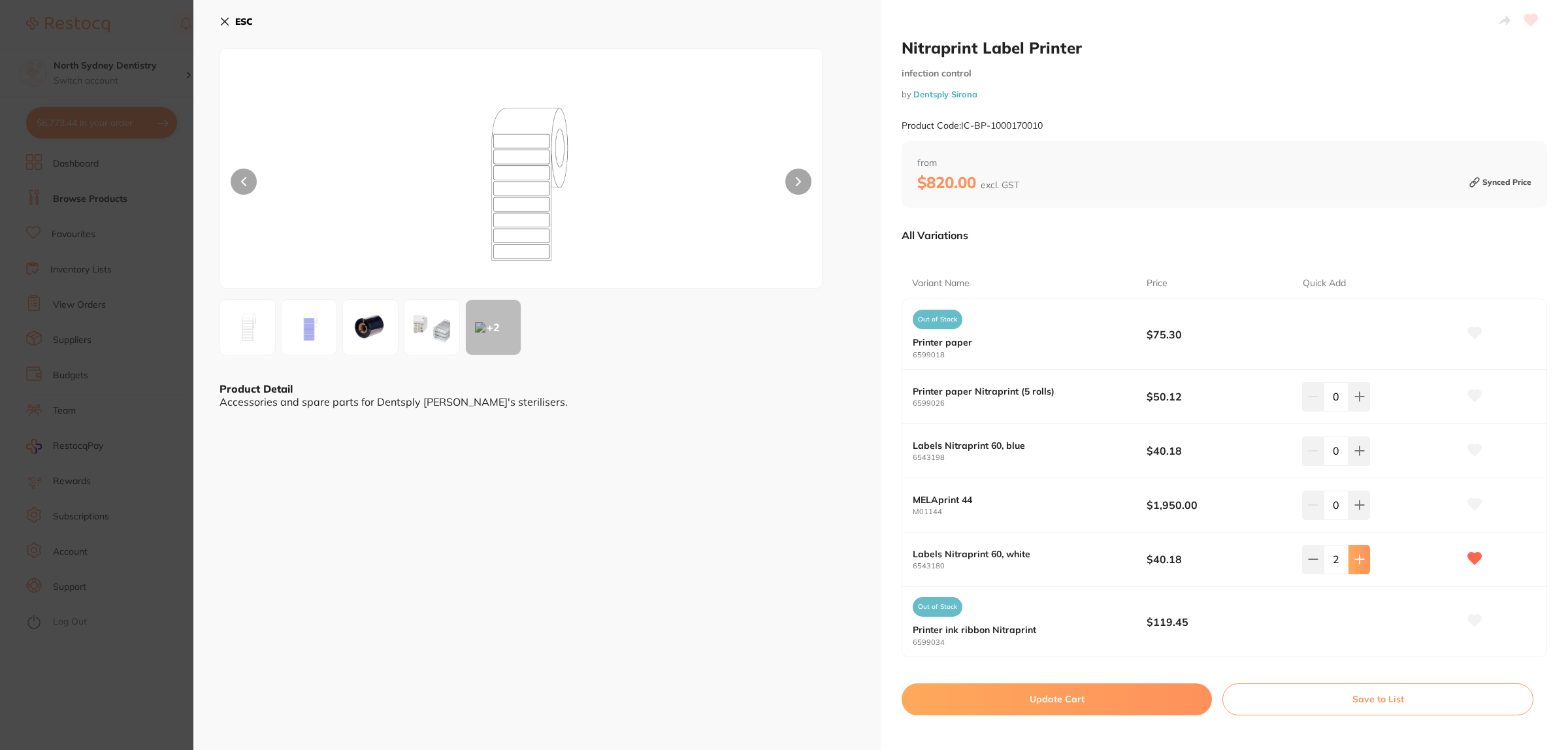
click at [1364, 562] on button at bounding box center [1359, 559] width 21 height 29
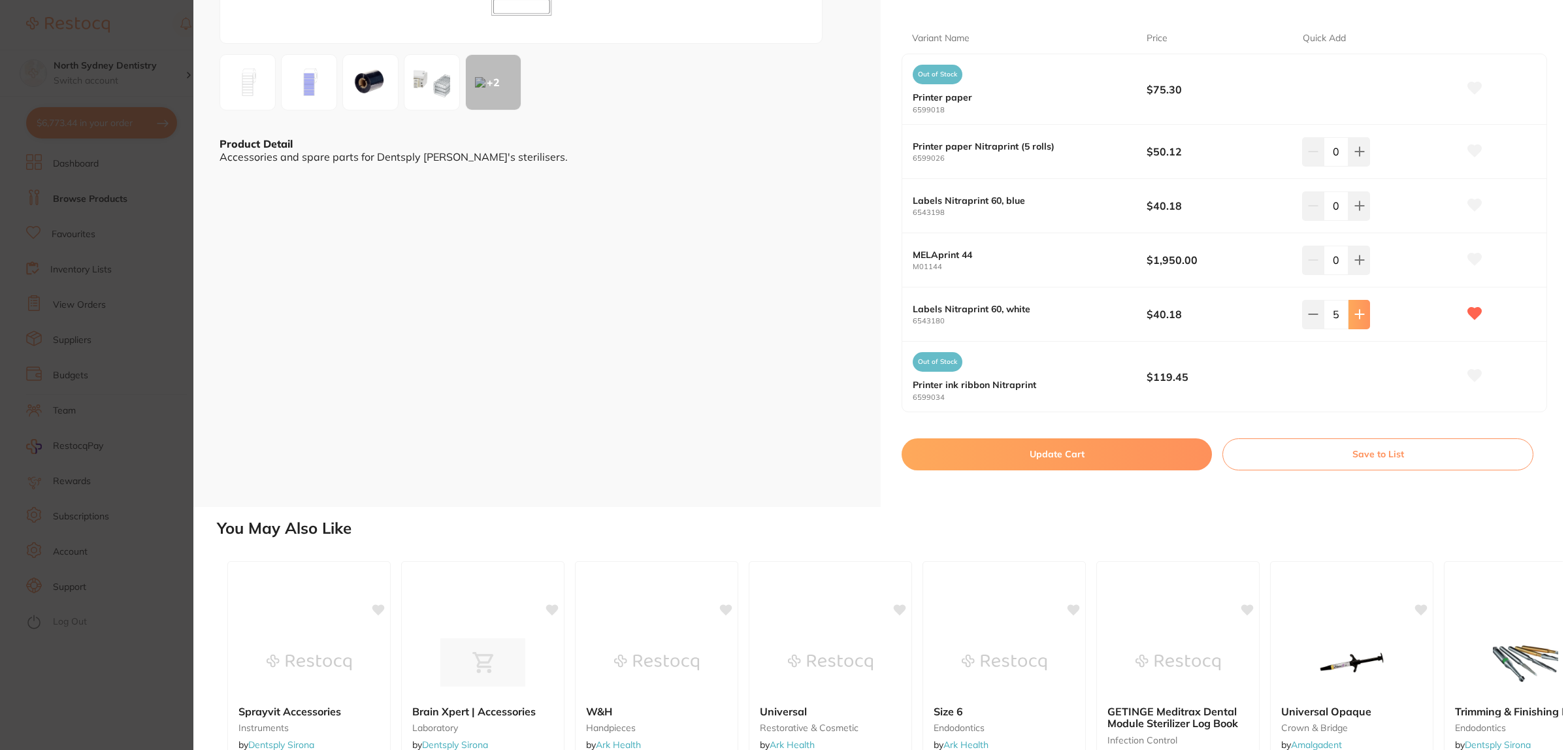
click at [1360, 312] on icon at bounding box center [1360, 314] width 10 height 10
click at [1374, 312] on div "7" at bounding box center [1380, 314] width 156 height 29
click at [1361, 317] on icon at bounding box center [1360, 314] width 10 height 10
type input "8"
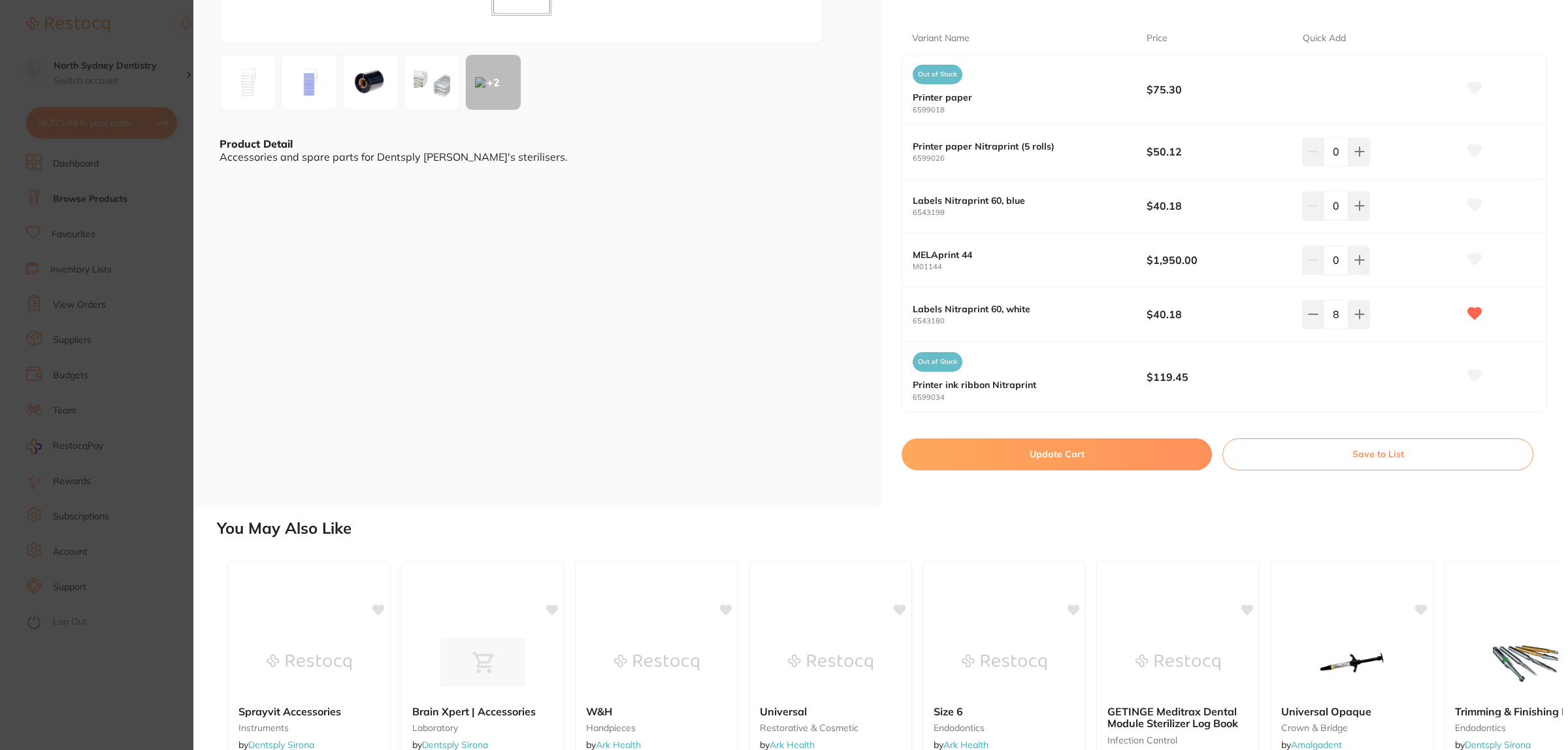
click at [1070, 458] on button "Update Cart" at bounding box center [1057, 454] width 310 height 32
checkbox input "false"
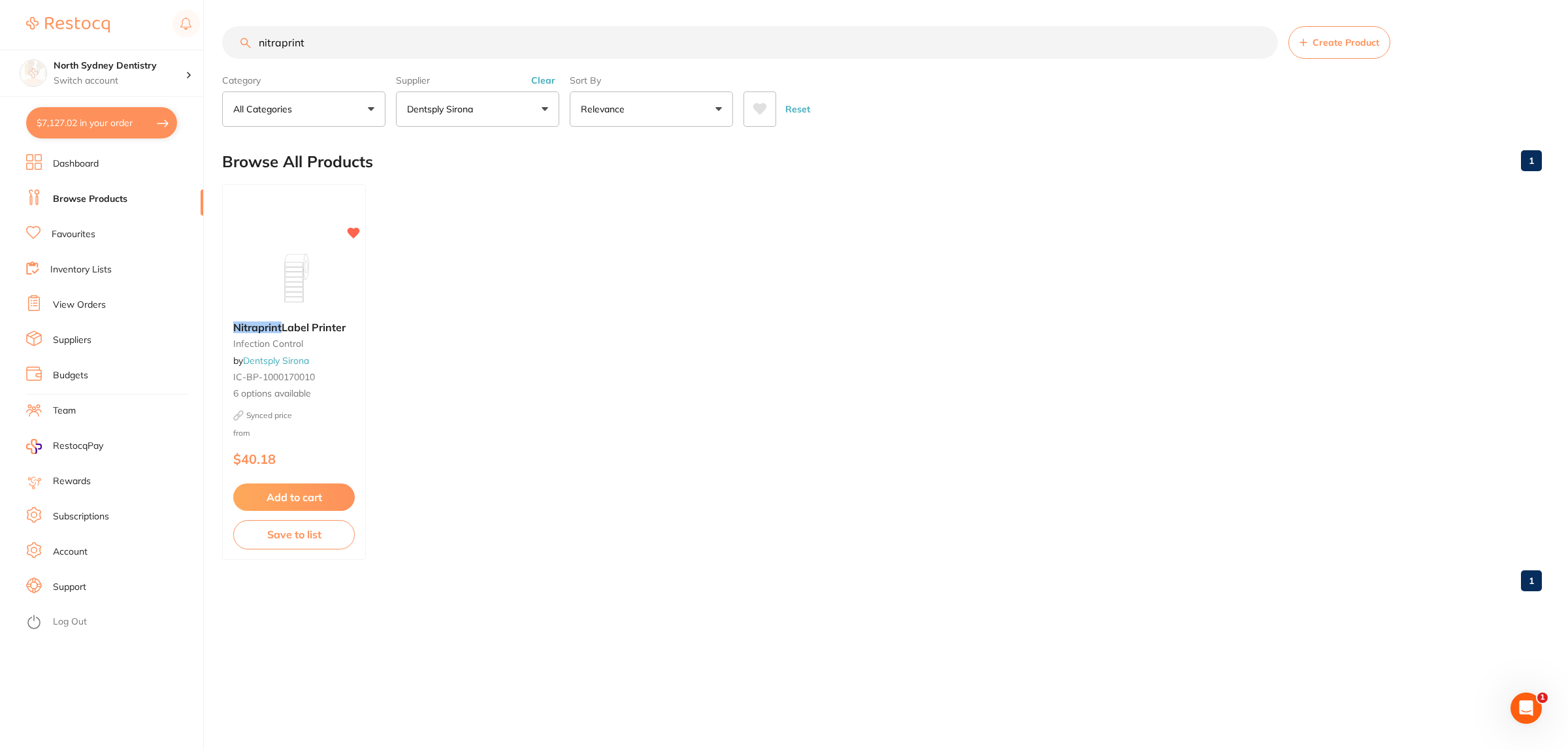
scroll to position [3273, 0]
click at [99, 126] on button "$7,127.02 in your order" at bounding box center [102, 122] width 151 height 32
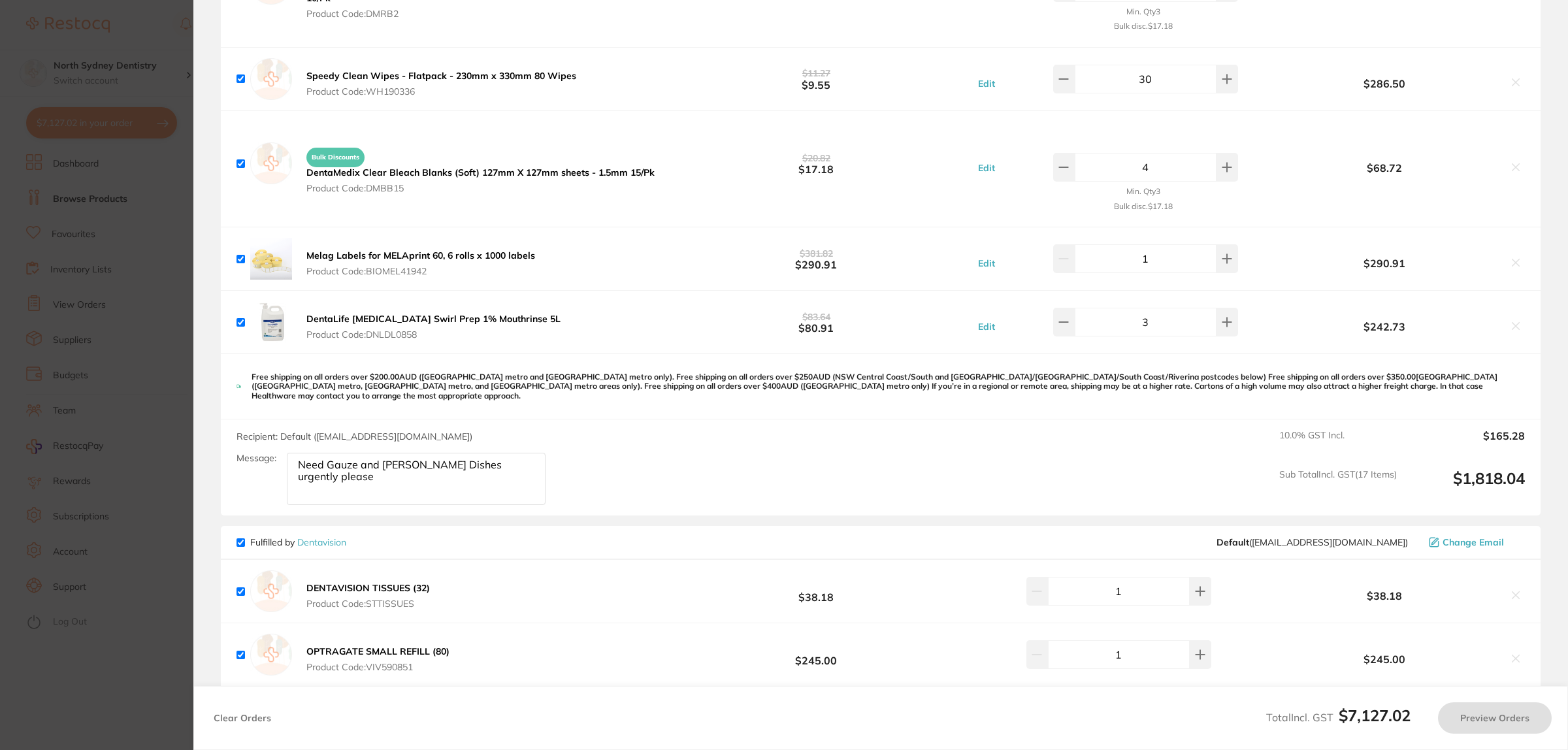
checkbox input "true"
click at [1518, 259] on button at bounding box center [1516, 263] width 18 height 14
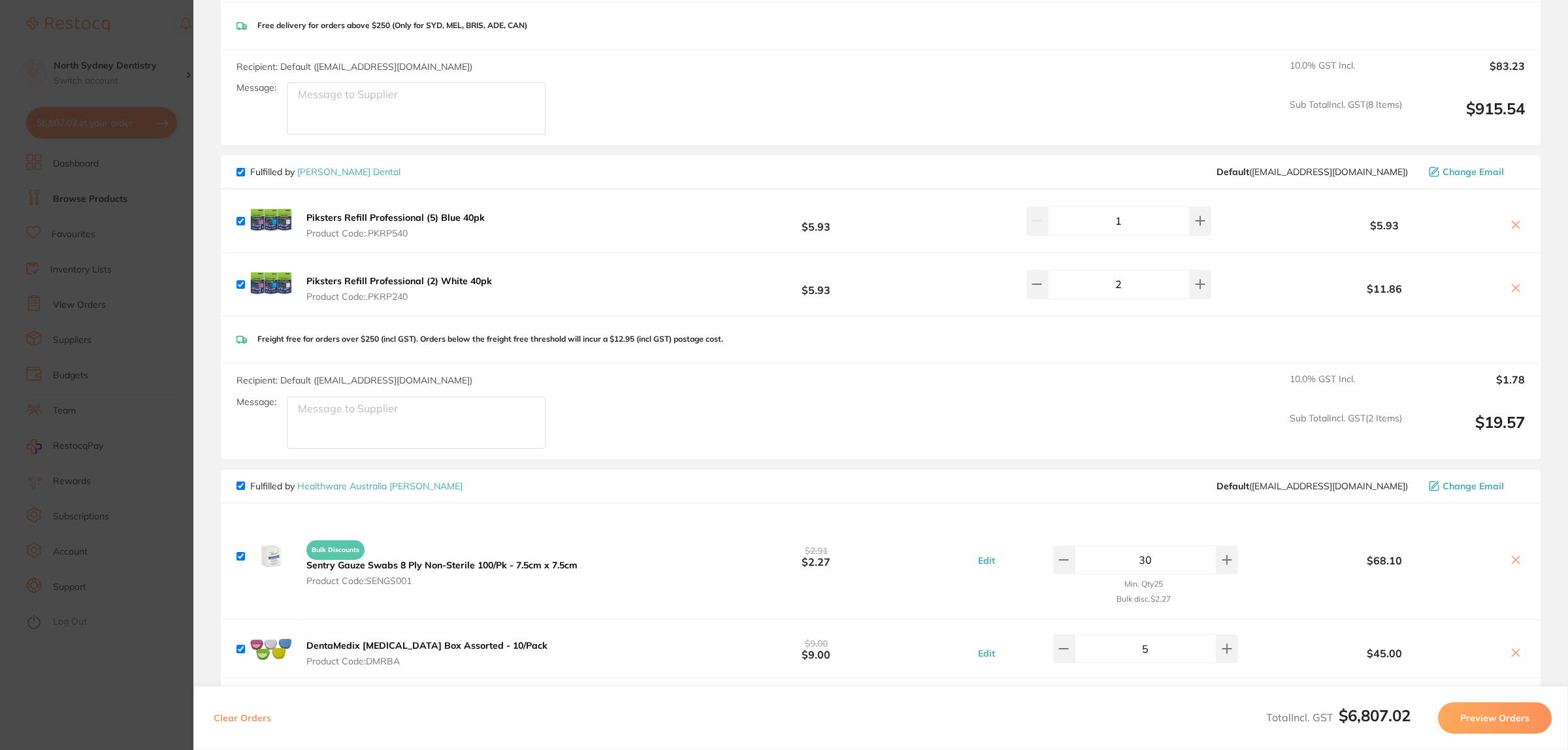
scroll to position [1621, 0]
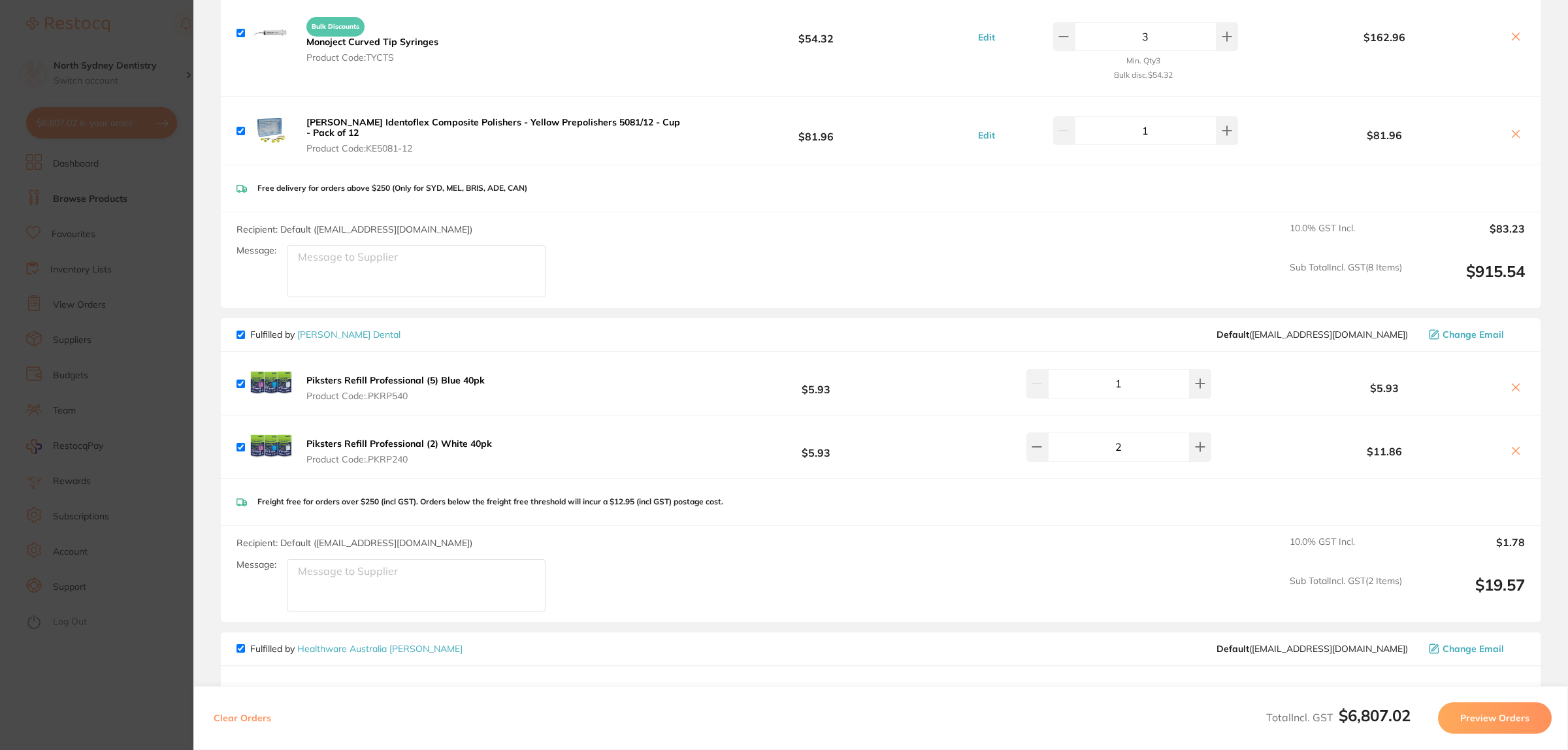
click at [1517, 384] on icon at bounding box center [1516, 387] width 10 height 10
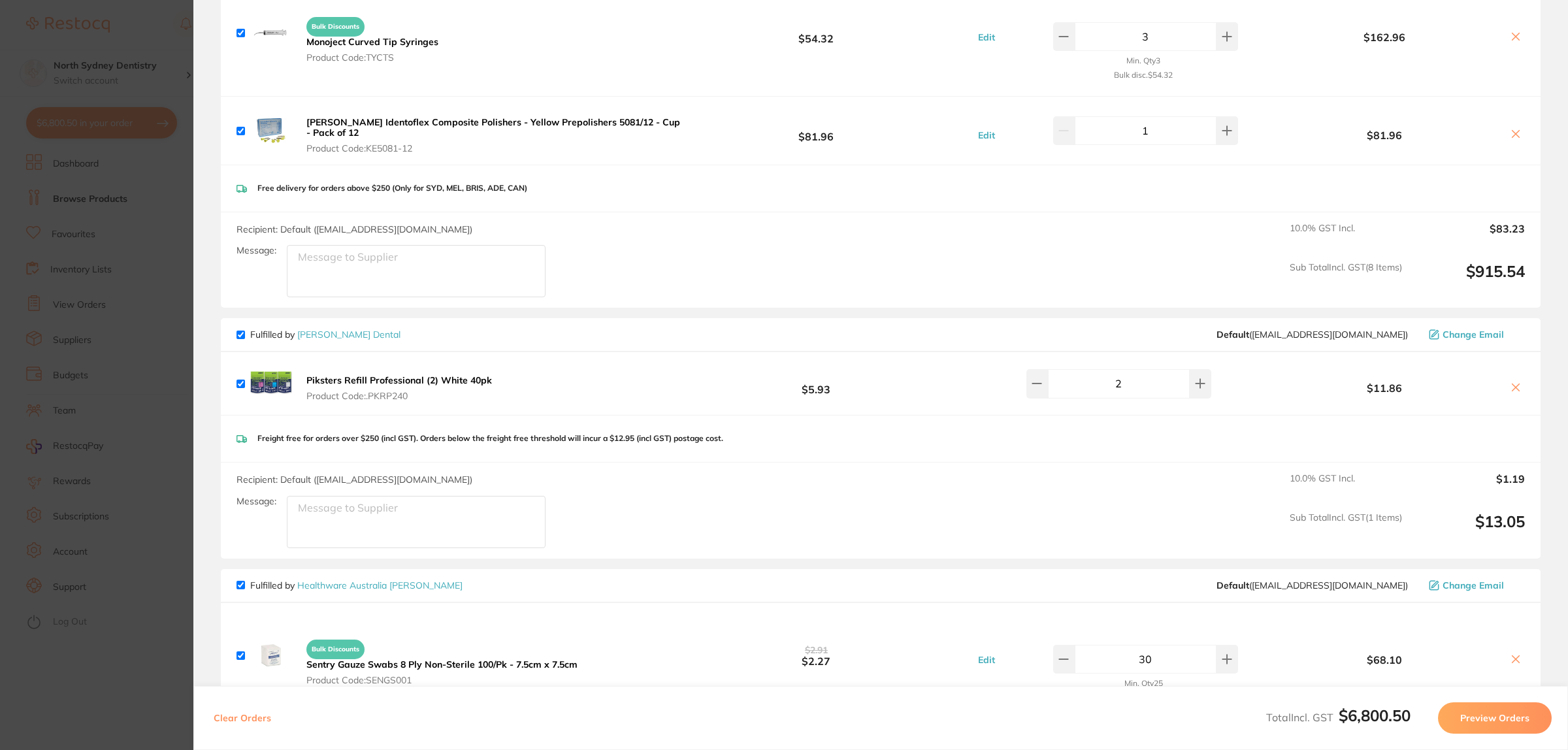
click at [1517, 384] on icon at bounding box center [1516, 387] width 10 height 10
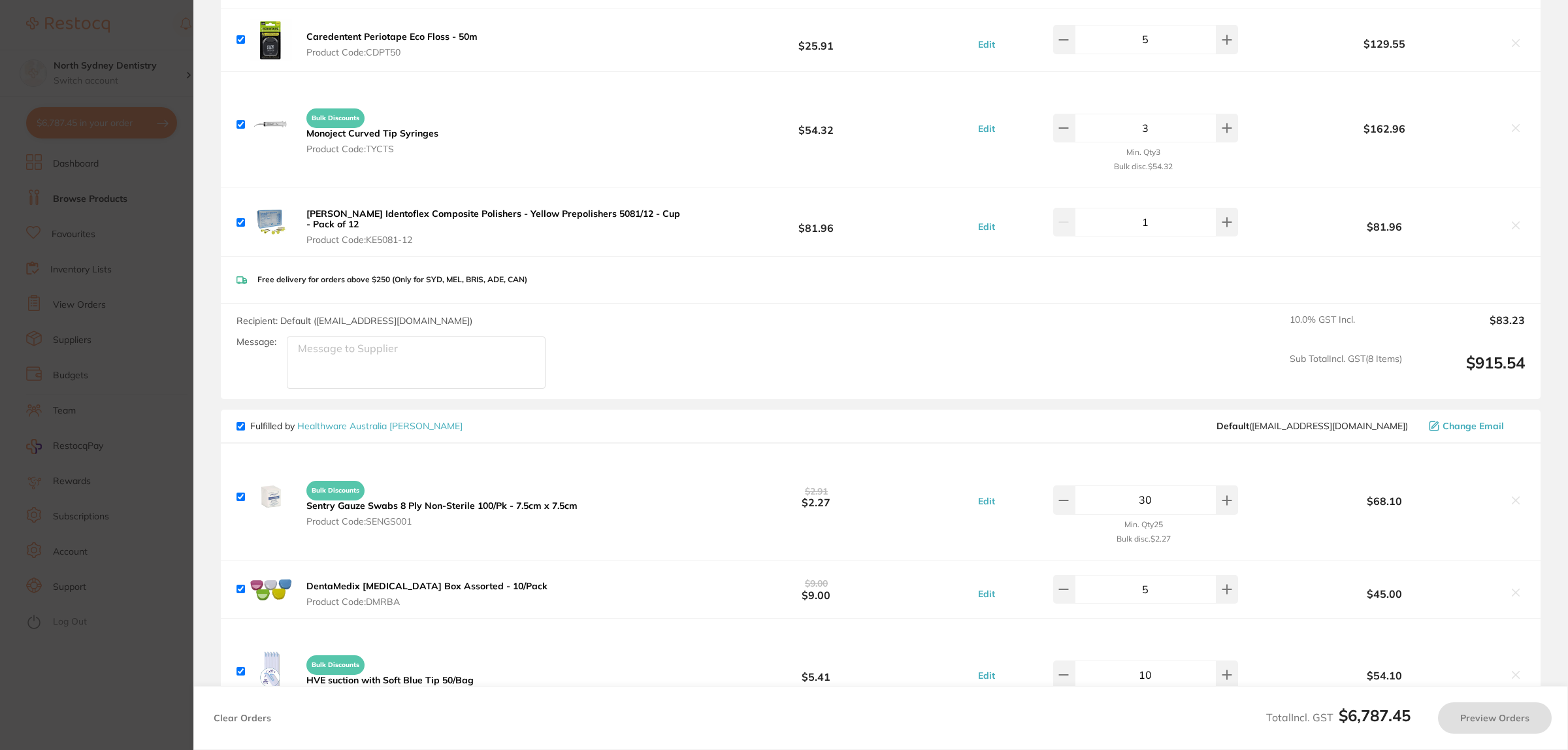
scroll to position [1376, 0]
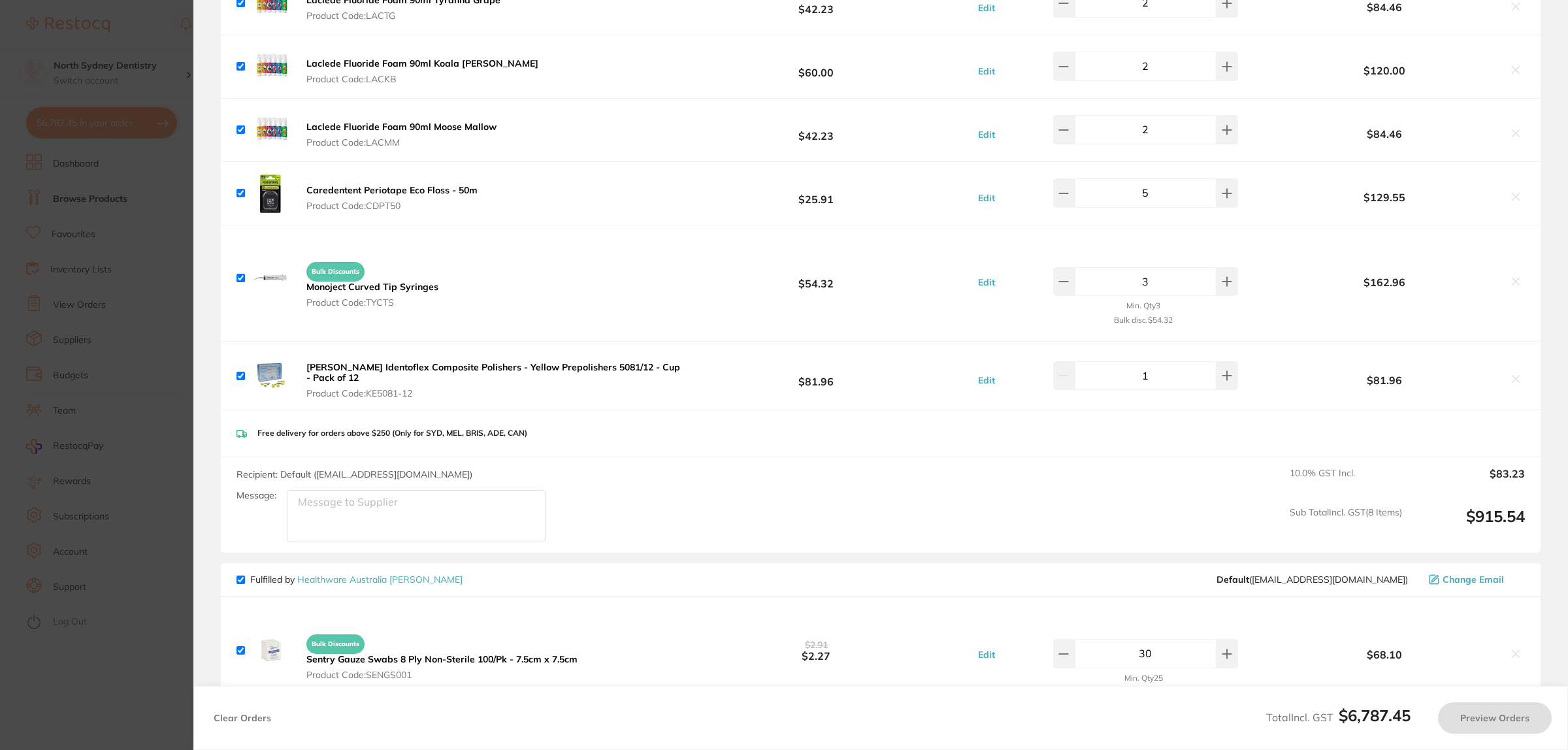
checkbox input "true"
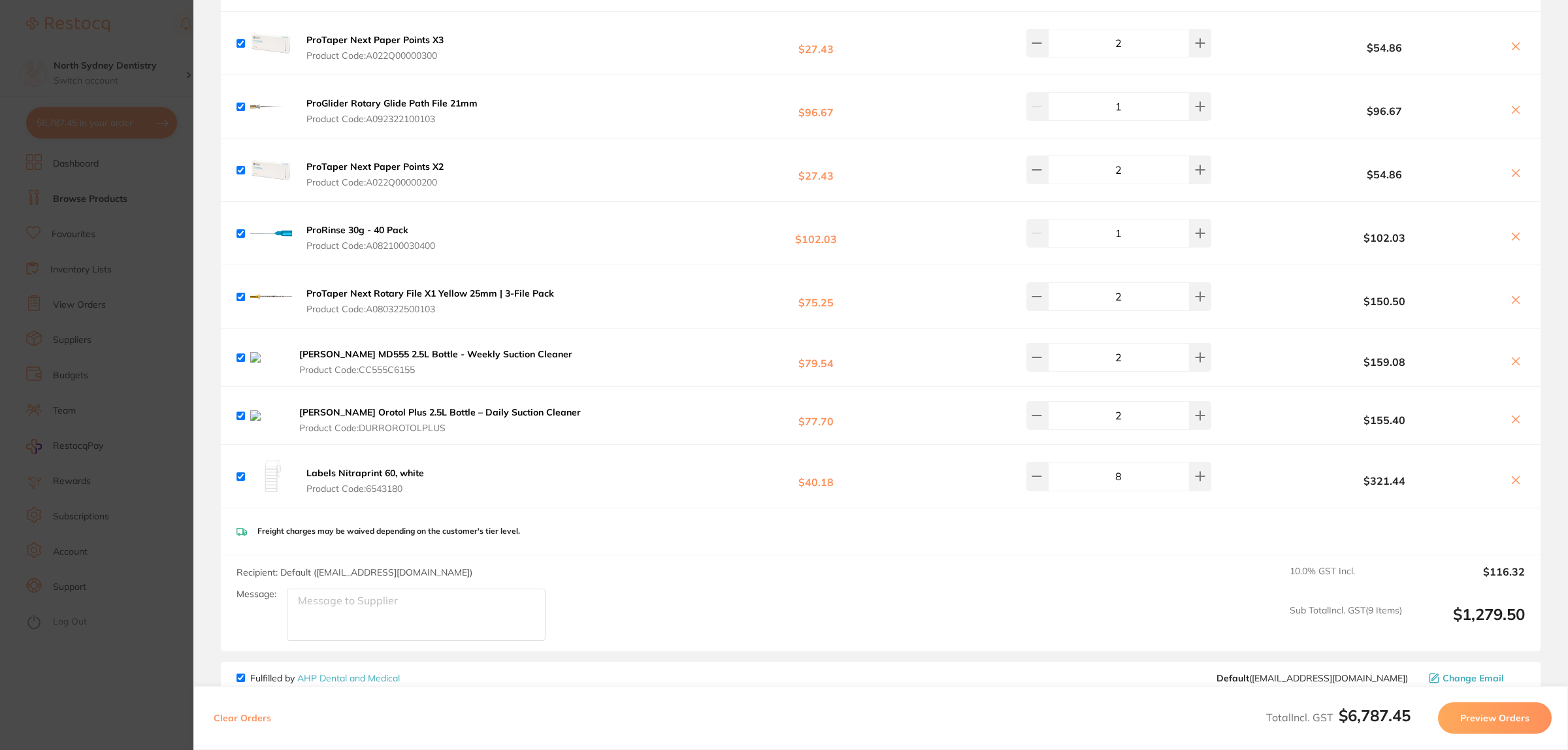
scroll to position [478, 0]
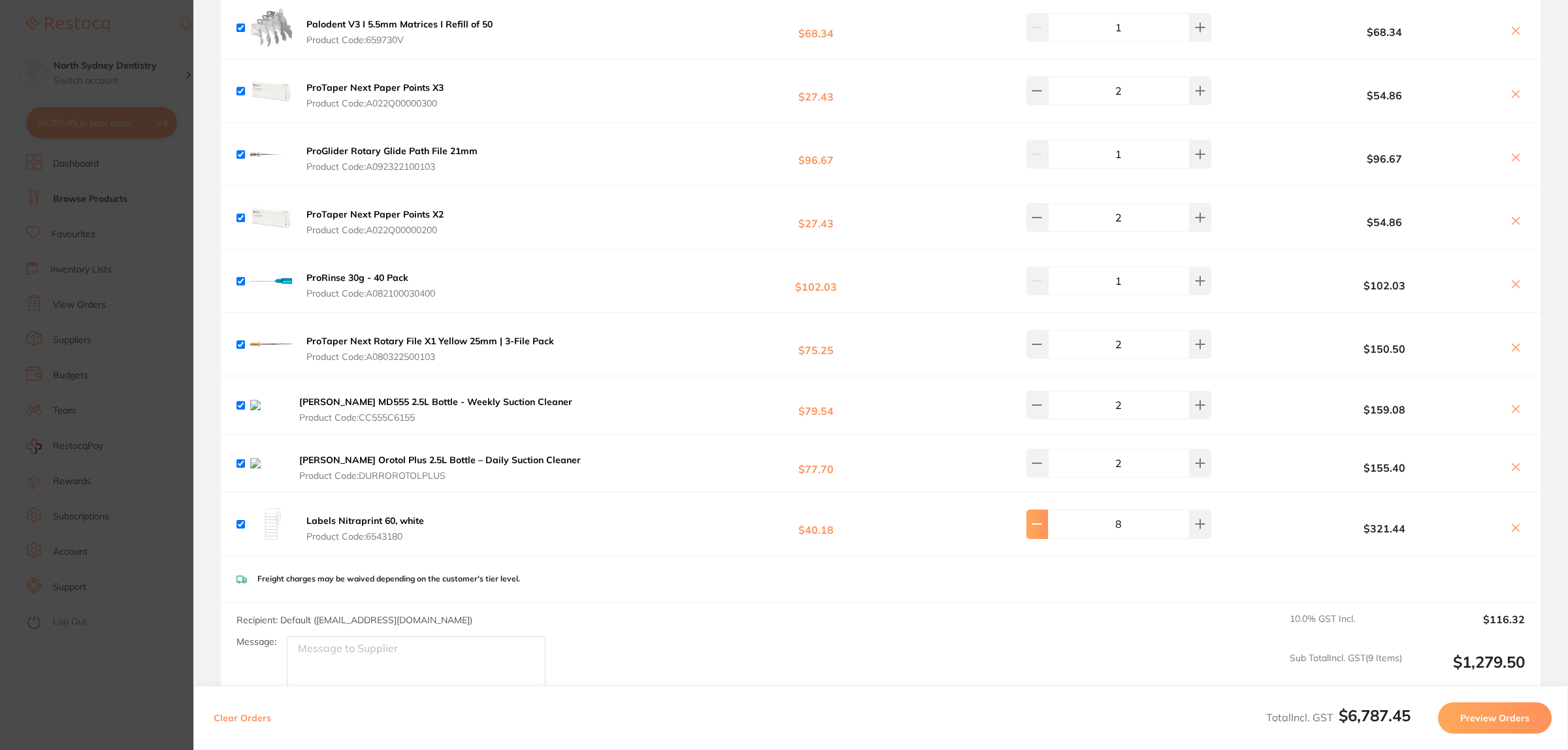
click at [1048, 530] on button at bounding box center [1037, 523] width 21 height 29
type input "6"
click at [108, 530] on section "Update RRP Set your pre negotiated price for this item. Item Agreed RRP (excl. …" at bounding box center [784, 375] width 1568 height 750
click at [73, 220] on ul "Dashboard Browse Products Favourites Inventory Lists View Orders Suppliers Budg…" at bounding box center [114, 452] width 177 height 596
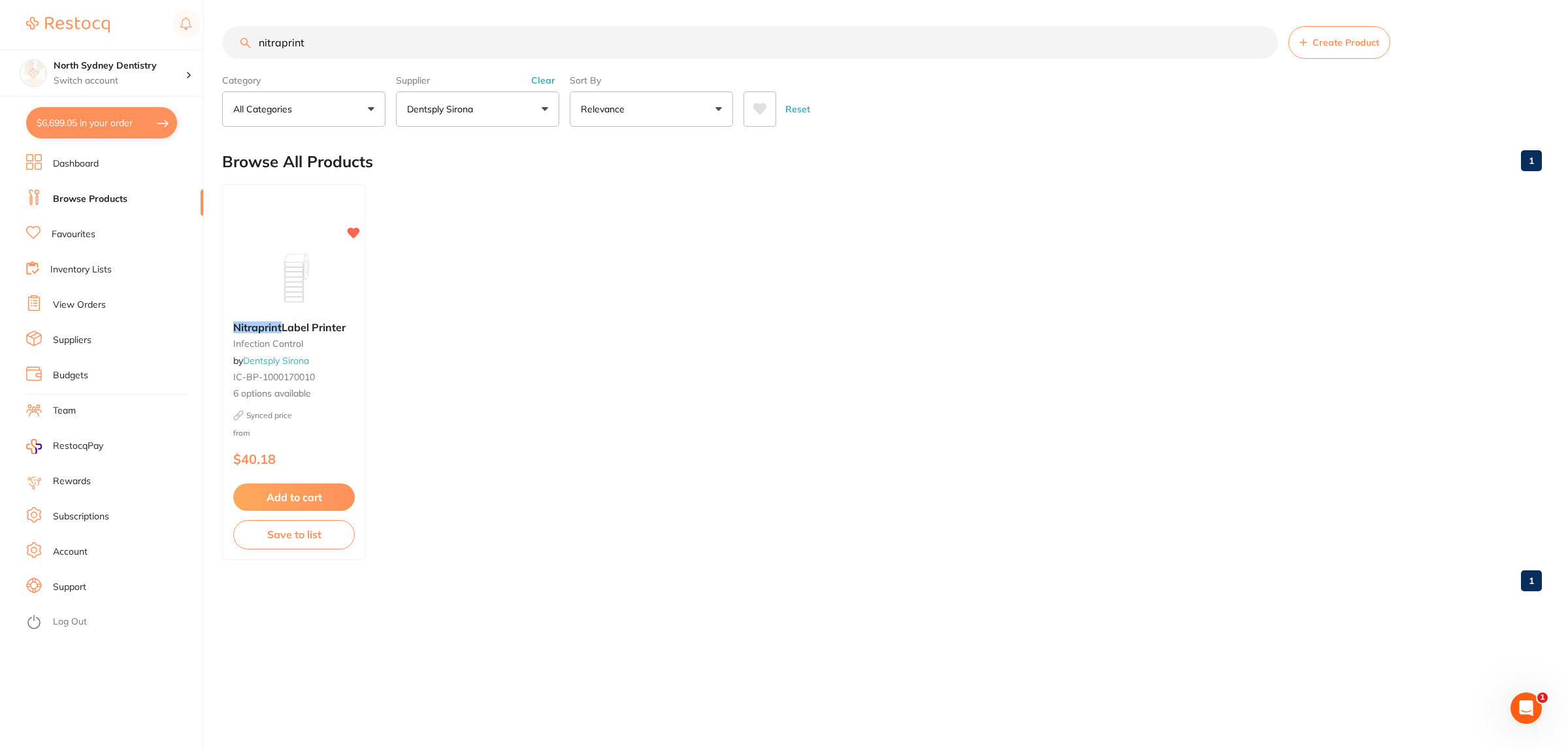
click at [103, 118] on button "$6,699.05 in your order" at bounding box center [102, 122] width 151 height 32
